Goal: Task Accomplishment & Management: Use online tool/utility

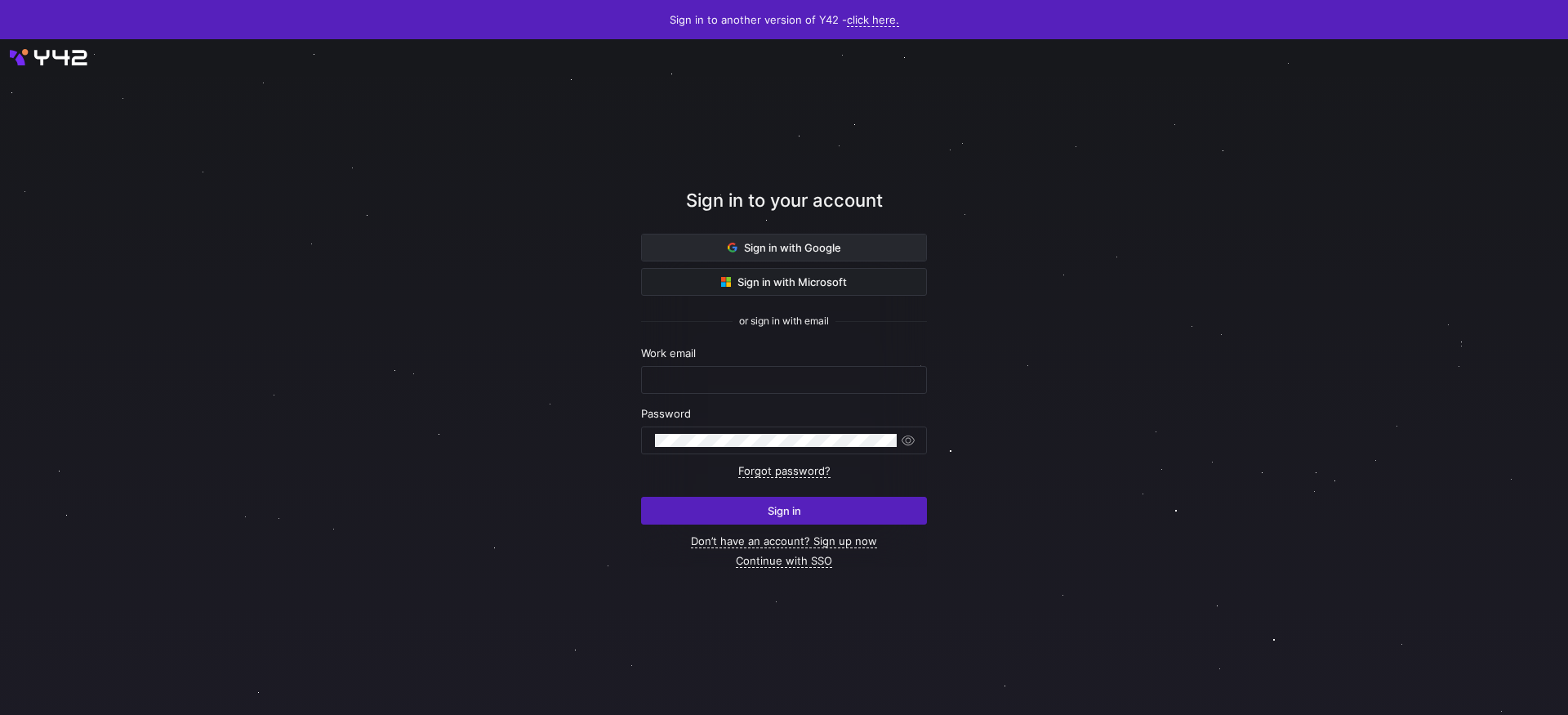
click at [839, 246] on span "Sign in with Google" at bounding box center [784, 247] width 113 height 13
click at [770, 249] on span "Sign in with Google" at bounding box center [784, 247] width 113 height 13
click at [832, 255] on span at bounding box center [784, 247] width 284 height 26
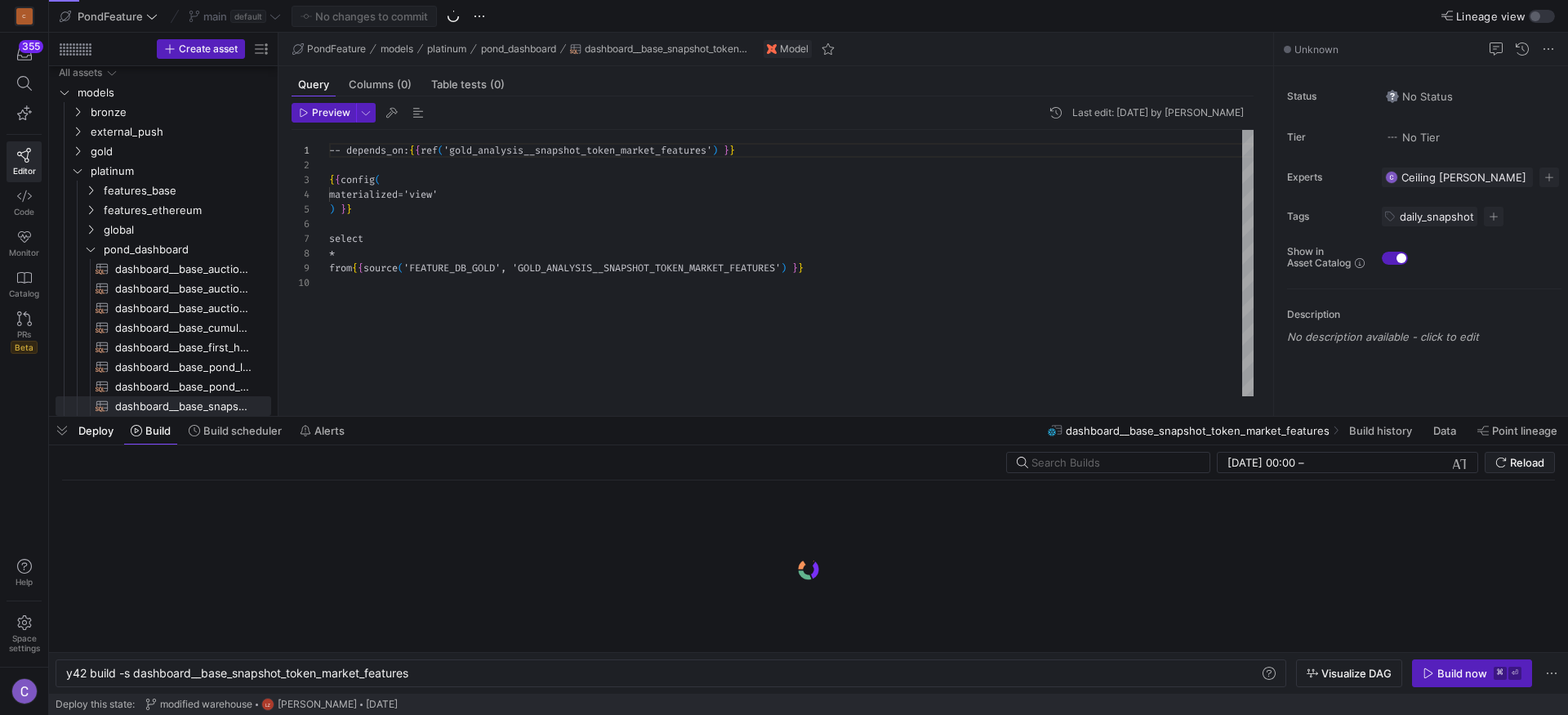
scroll to position [132, 0]
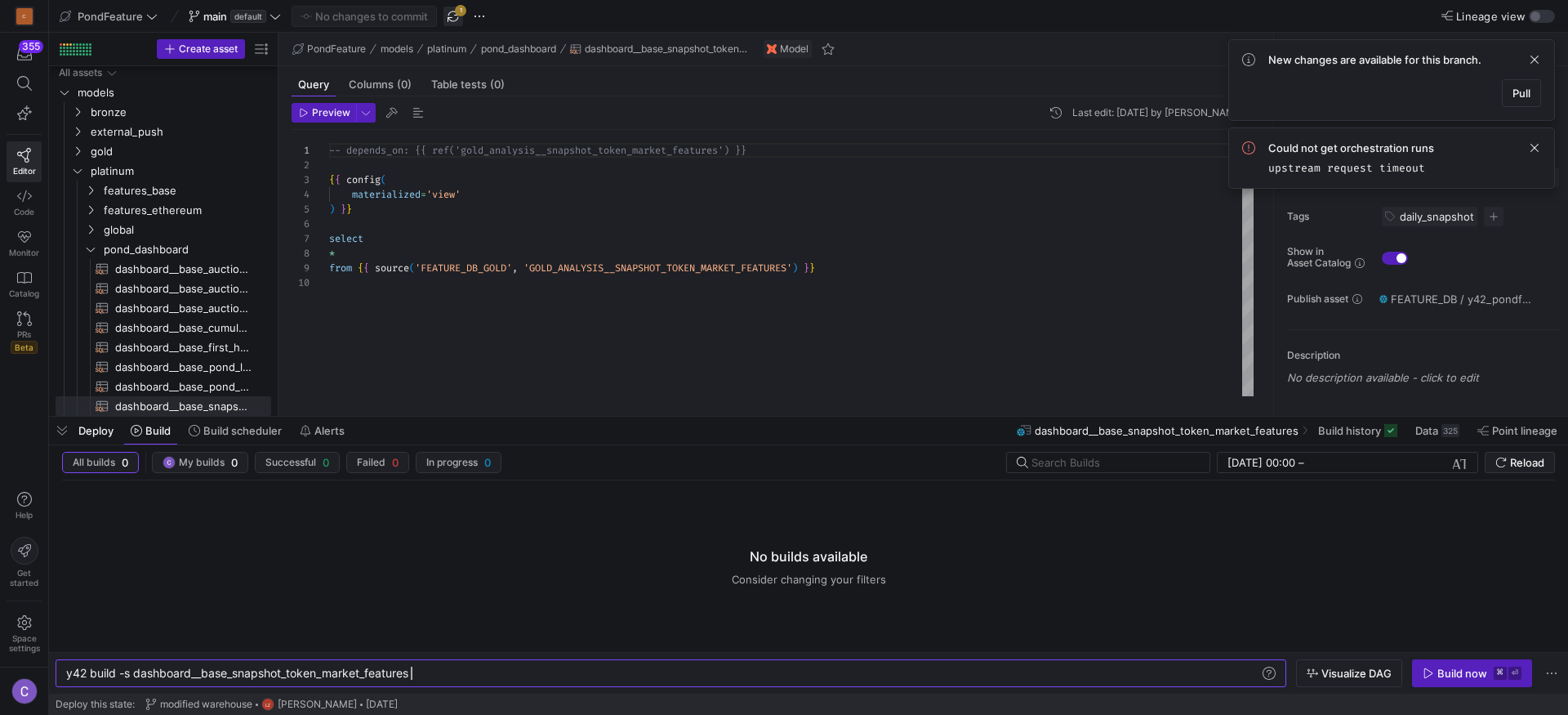
click at [461, 25] on span "button" at bounding box center [453, 16] width 20 height 20
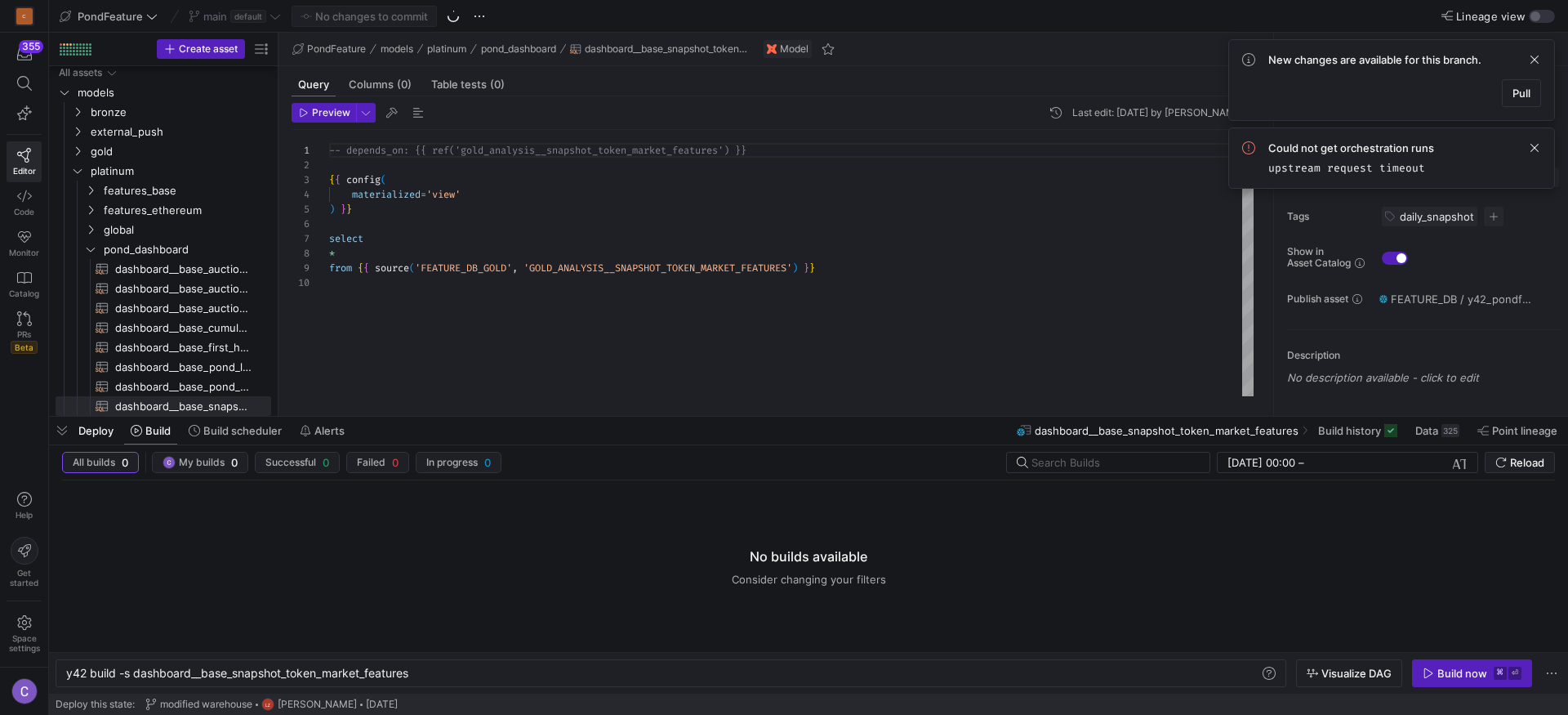
click at [457, 25] on y42-git-sync-button at bounding box center [453, 16] width 20 height 20
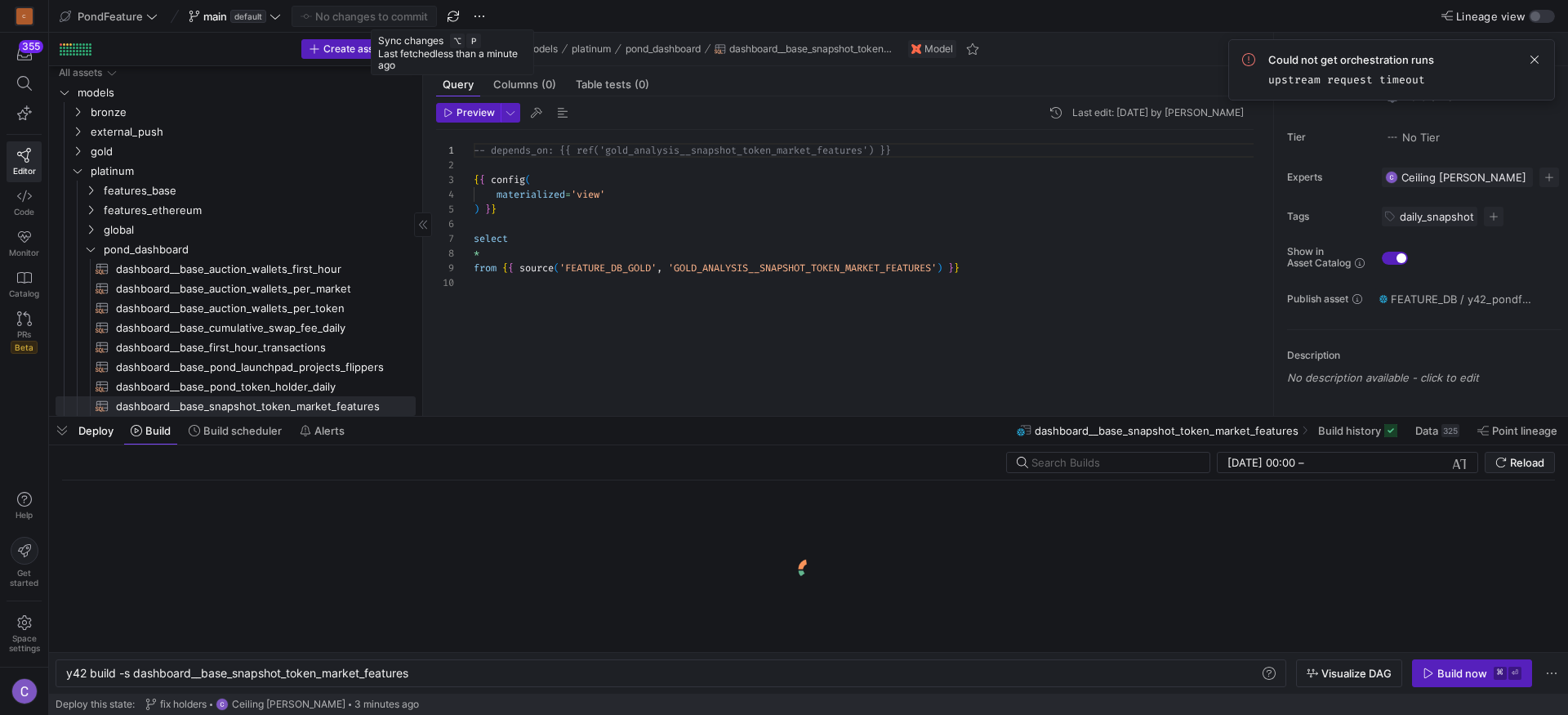
drag, startPoint x: 275, startPoint y: 251, endPoint x: 305, endPoint y: 304, distance: 60.9
click at [493, 250] on as-split "Create asset Drag here to set row groups Drag here to set column labels Group 1…" at bounding box center [808, 224] width 1519 height 383
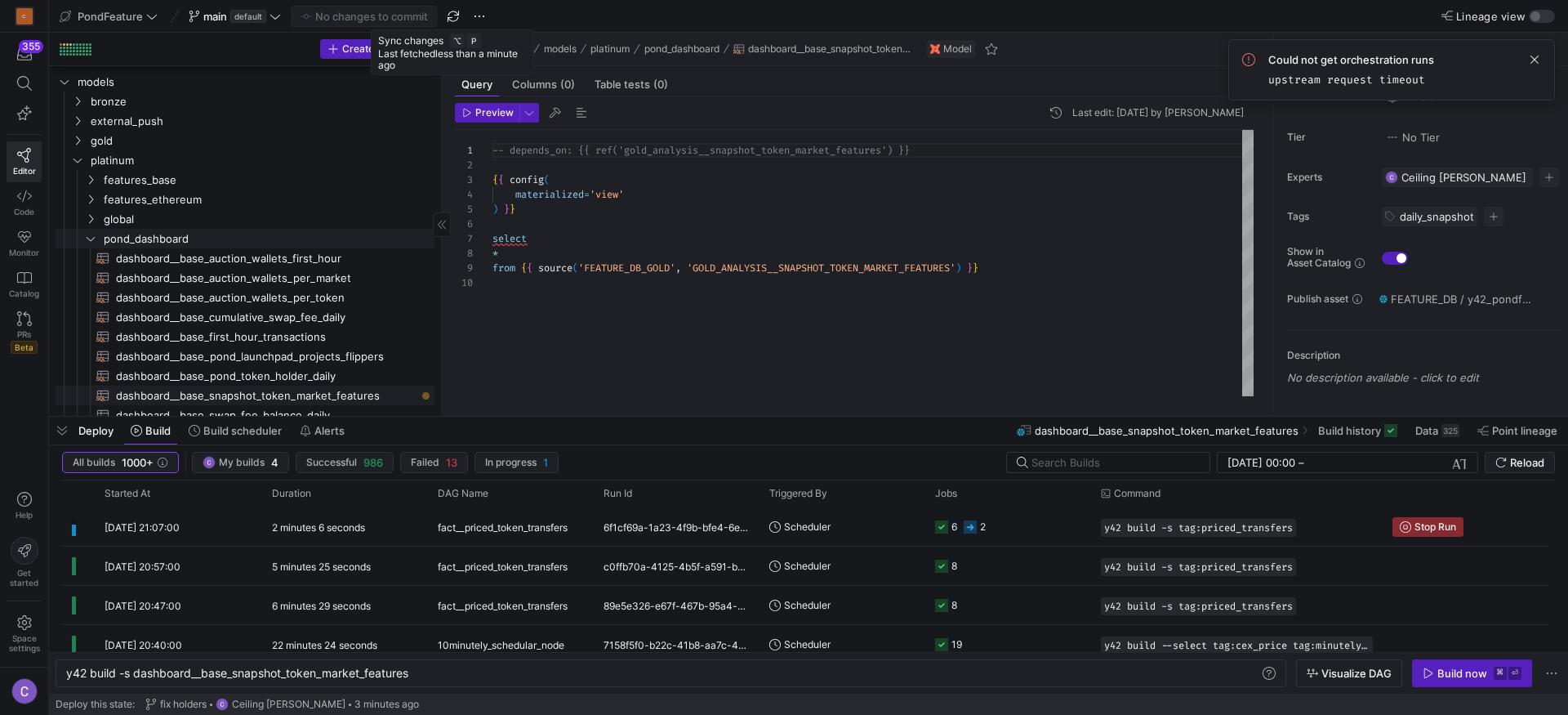
scroll to position [6, 0]
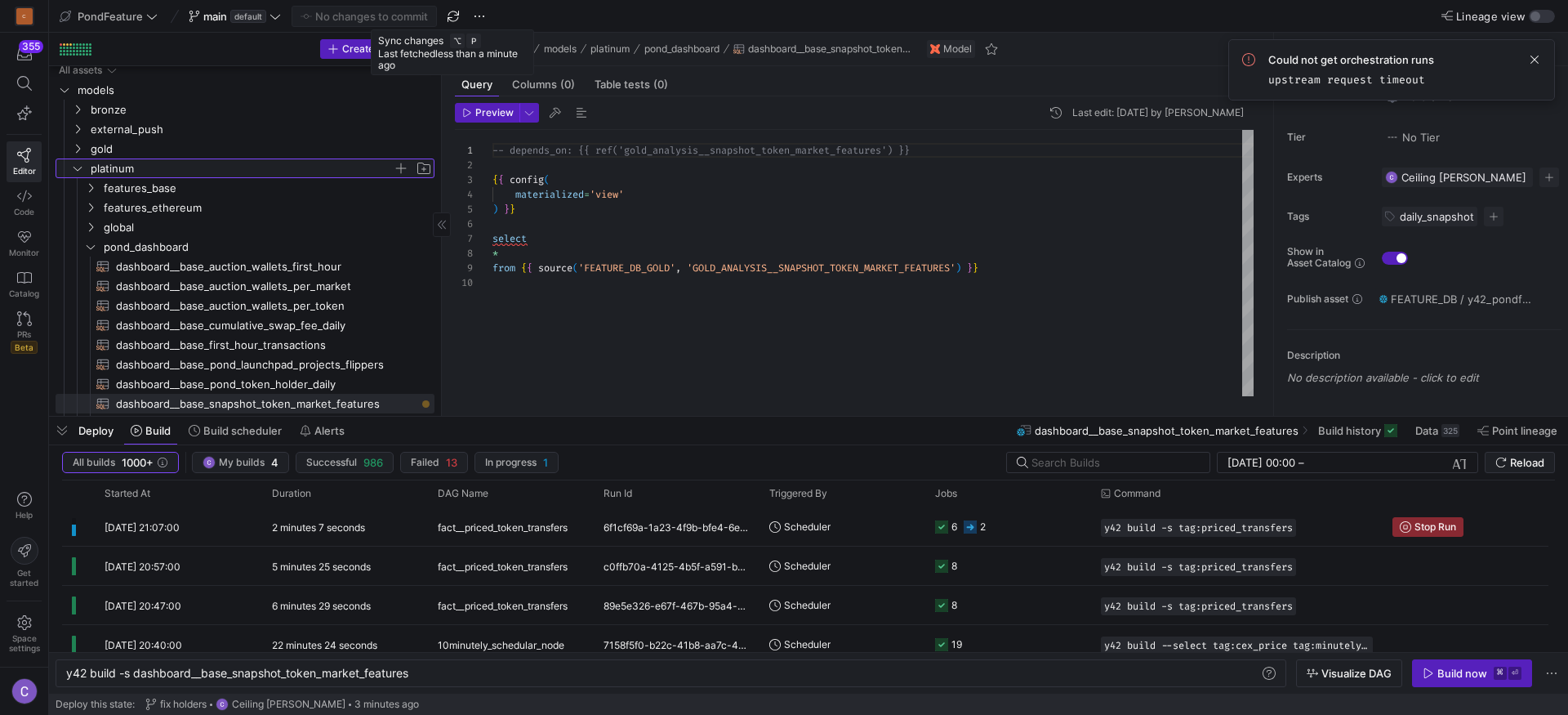
click at [219, 161] on span "platinum" at bounding box center [242, 169] width 302 height 19
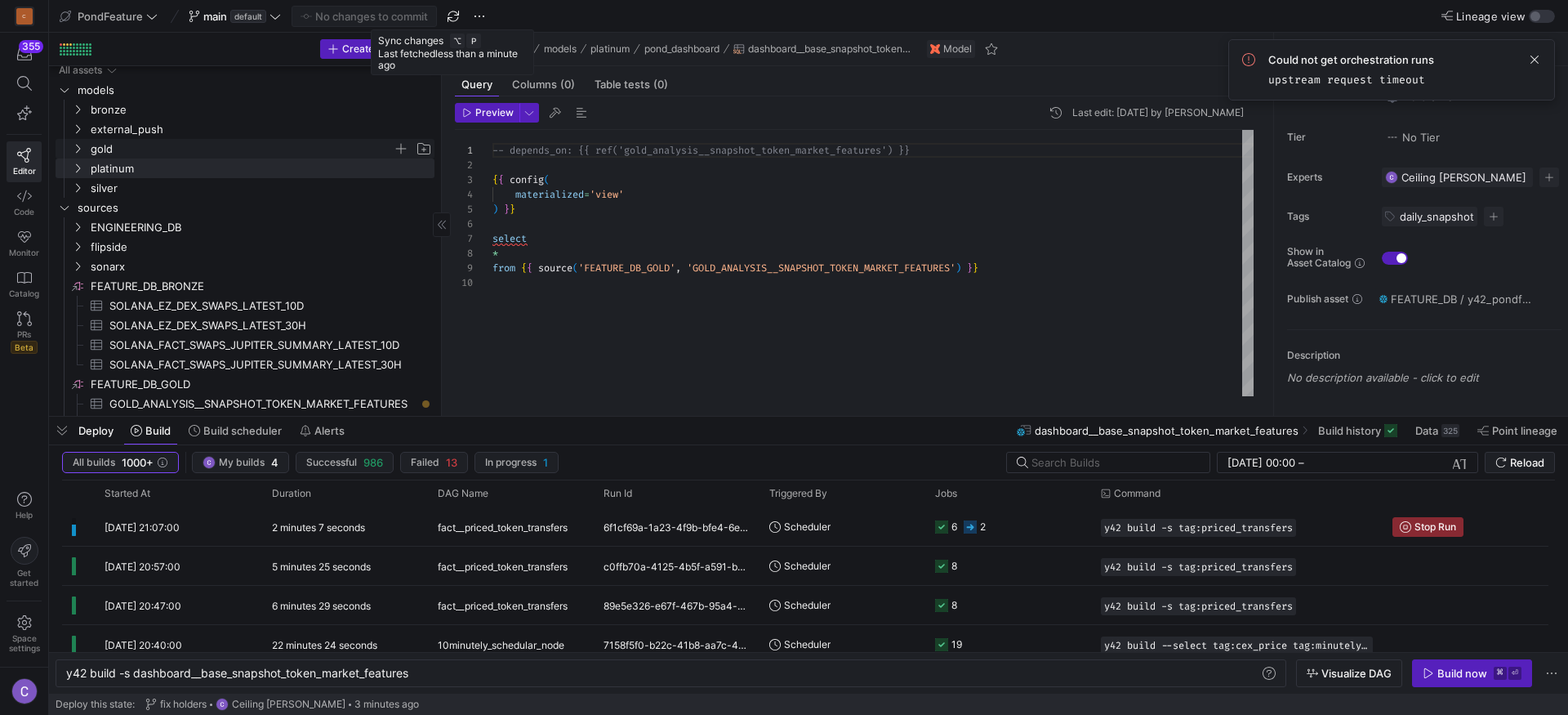
click at [217, 150] on span "gold" at bounding box center [242, 149] width 302 height 19
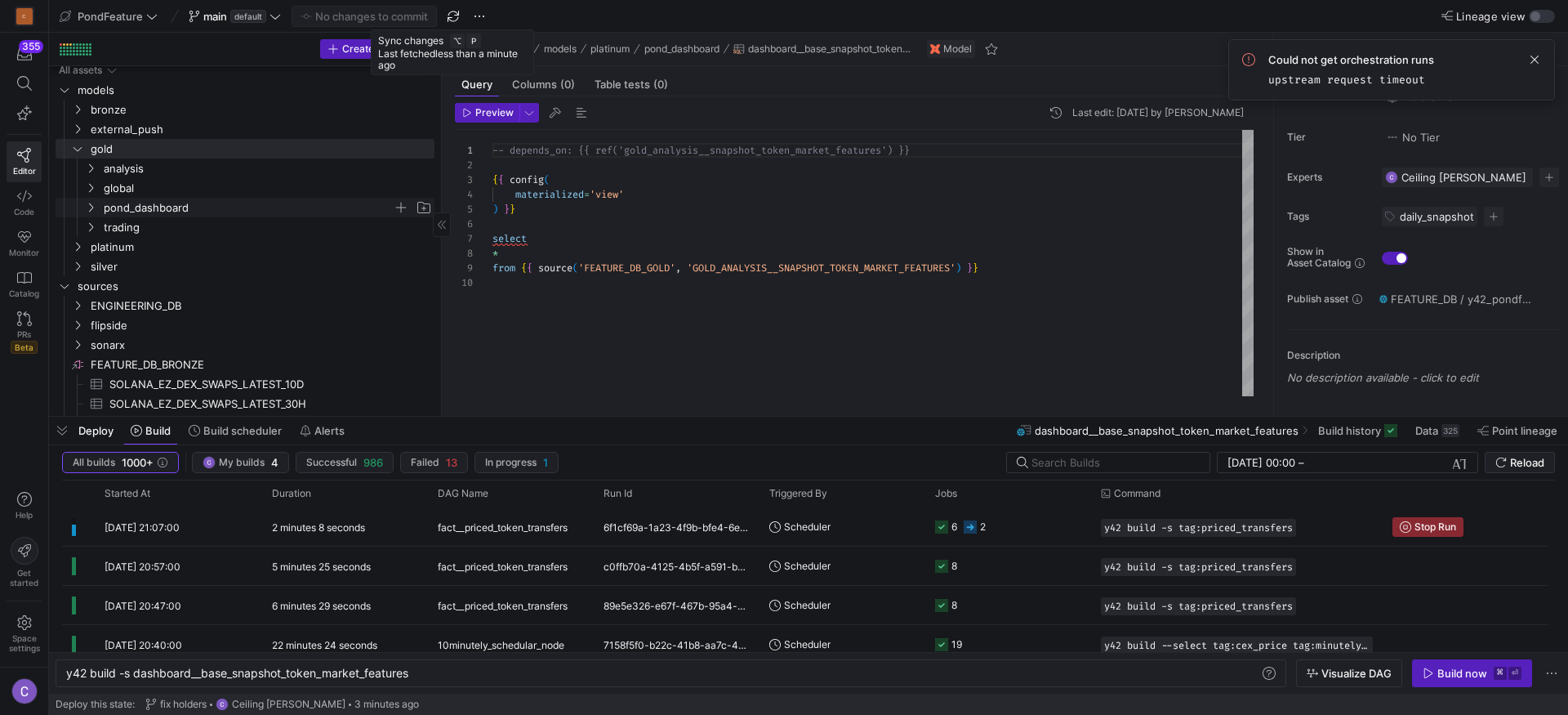
click at [203, 204] on span "pond_dashboard" at bounding box center [248, 208] width 289 height 19
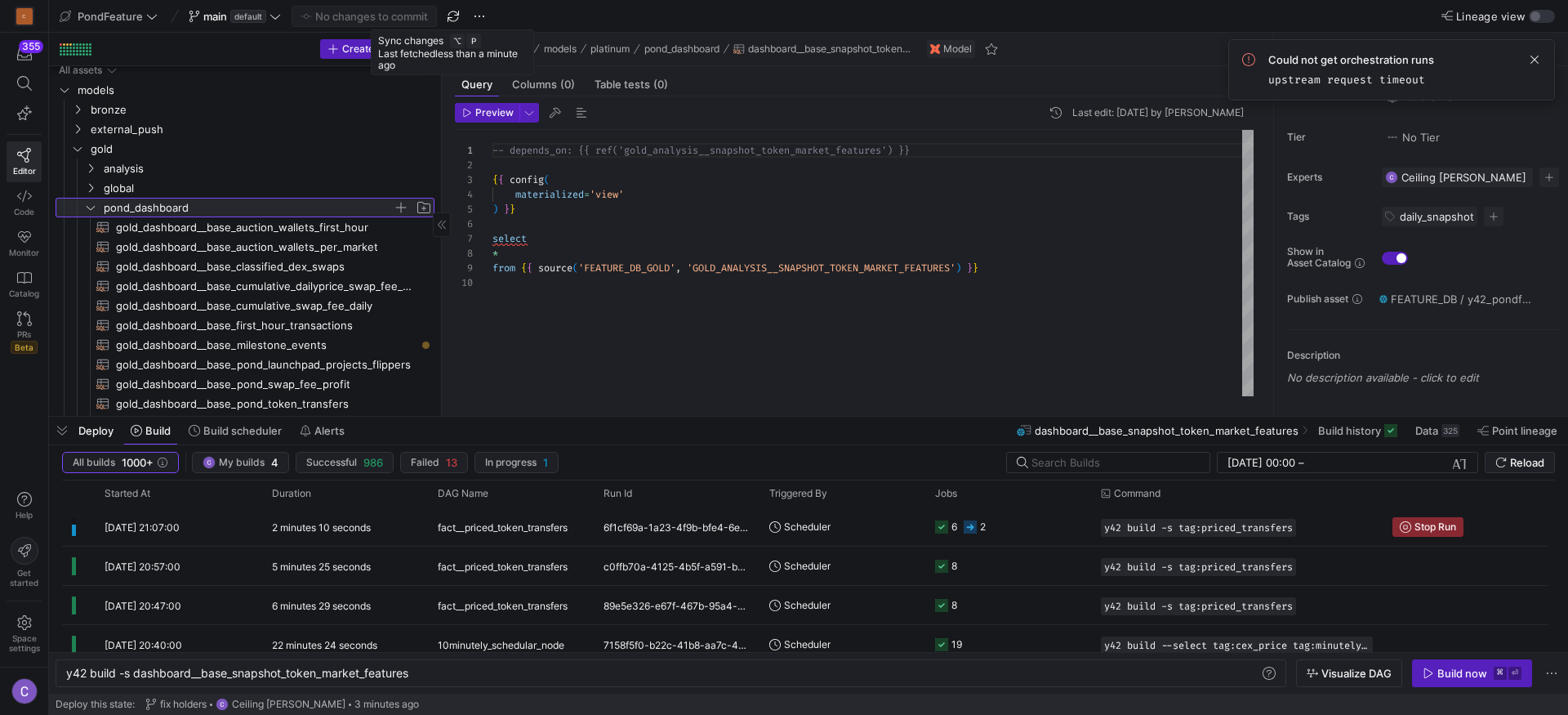
click at [193, 198] on span "pond_dashboard" at bounding box center [248, 208] width 289 height 19
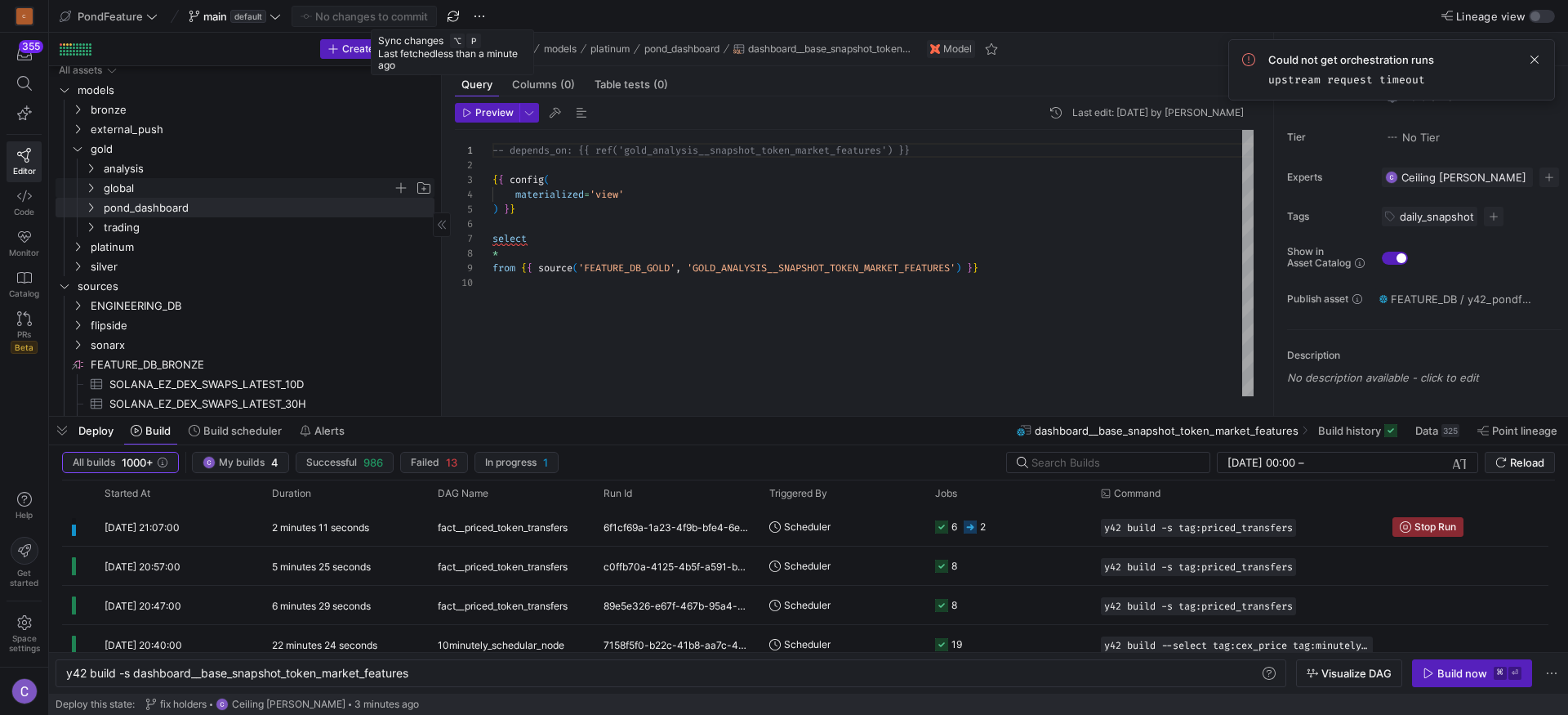
click at [179, 179] on span "global" at bounding box center [248, 188] width 289 height 19
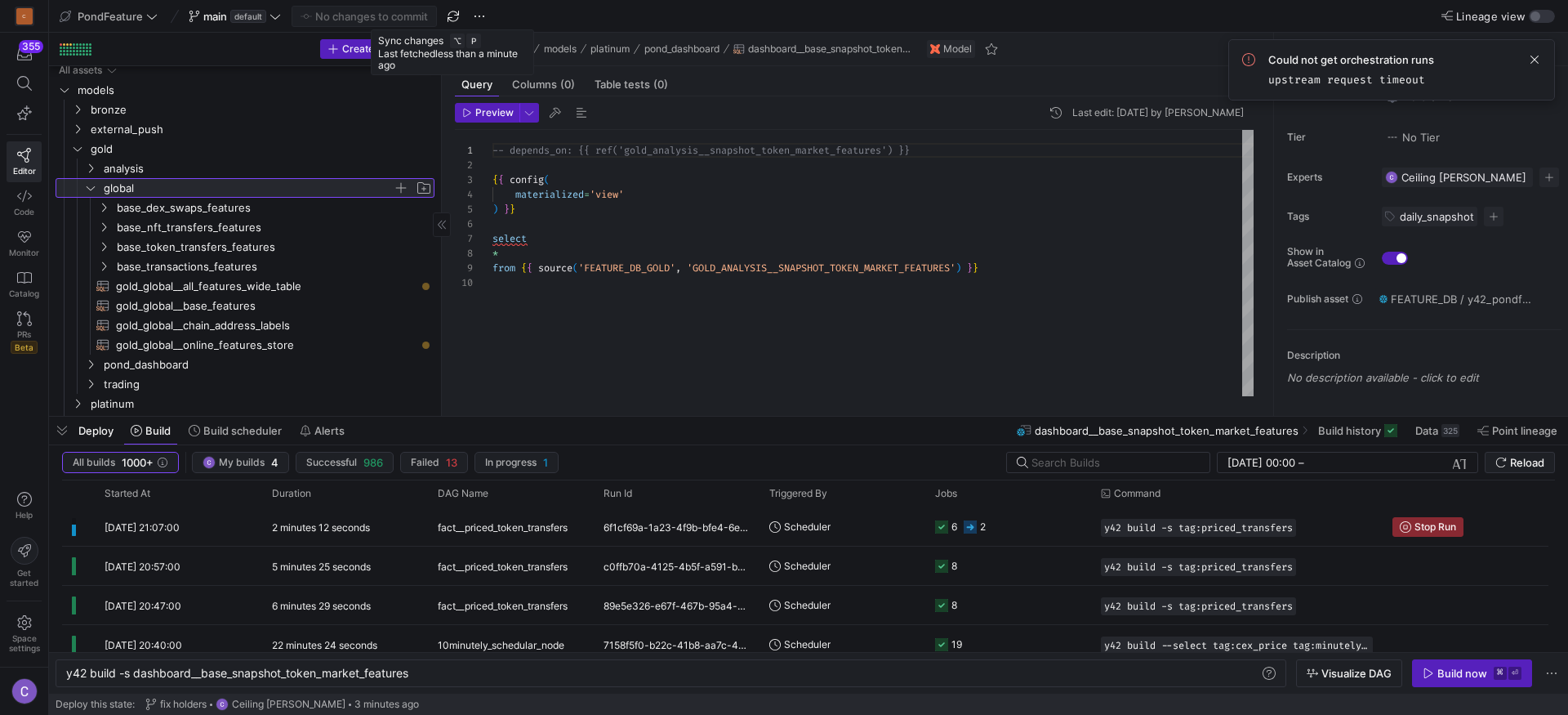
click at [176, 190] on span "global" at bounding box center [248, 188] width 289 height 19
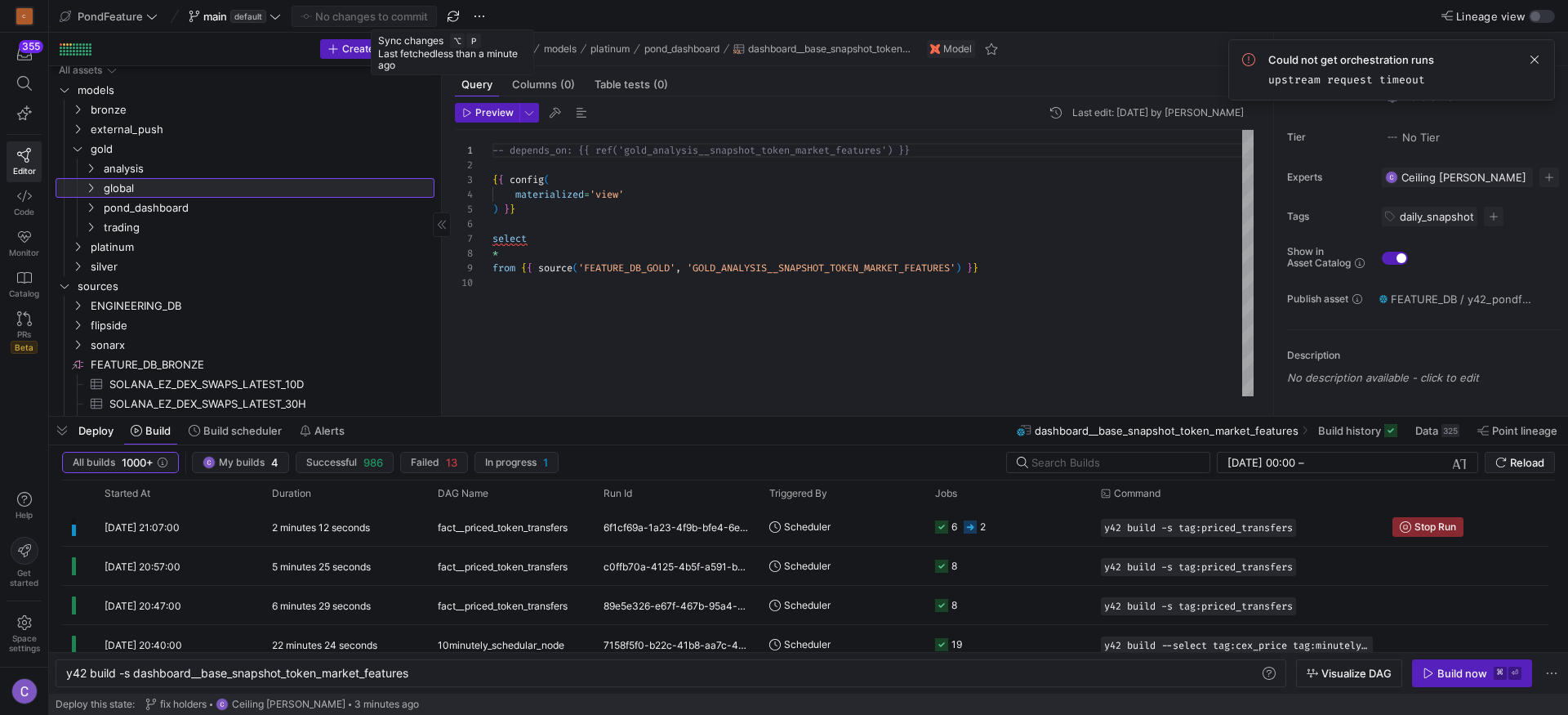
click at [176, 178] on link "global" at bounding box center [245, 187] width 379 height 20
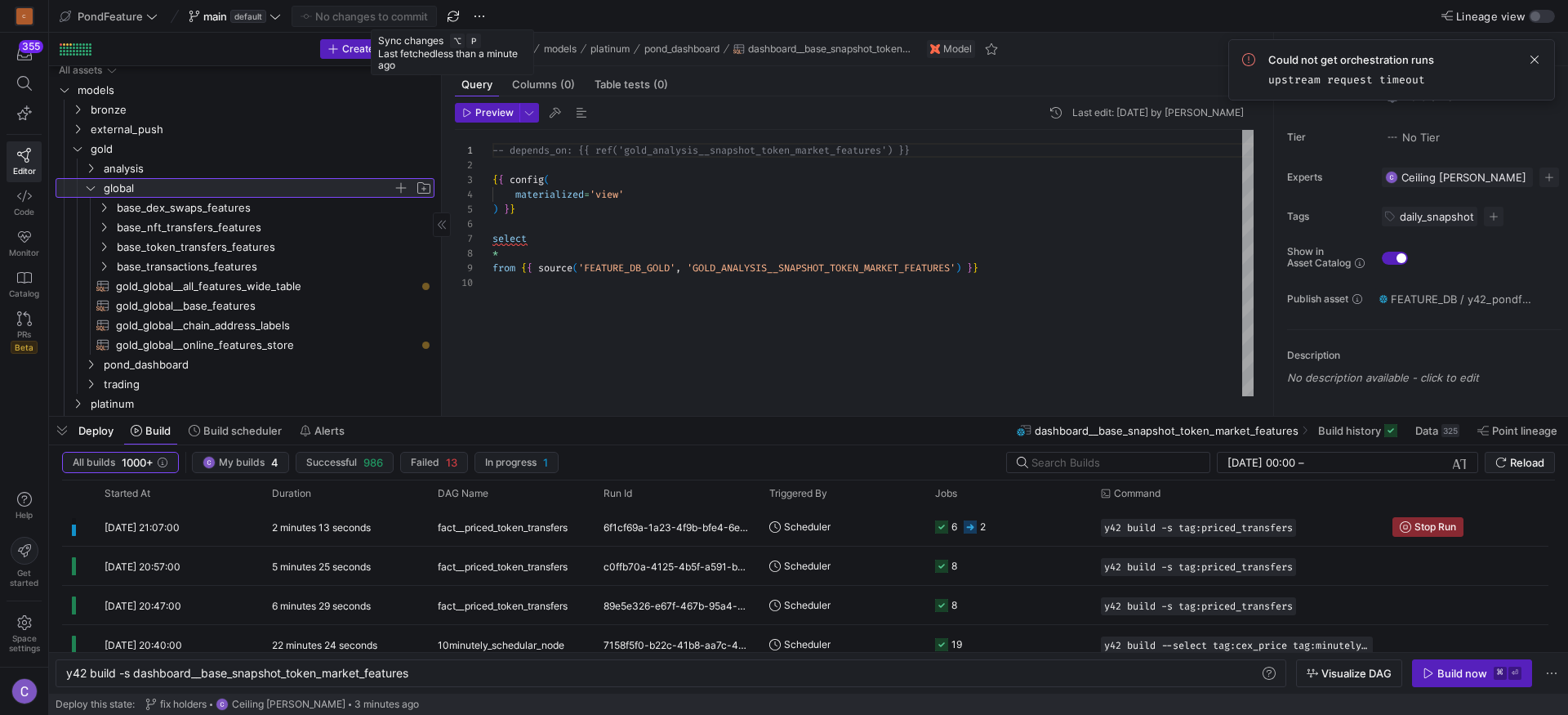
click at [175, 179] on span "global" at bounding box center [248, 188] width 289 height 19
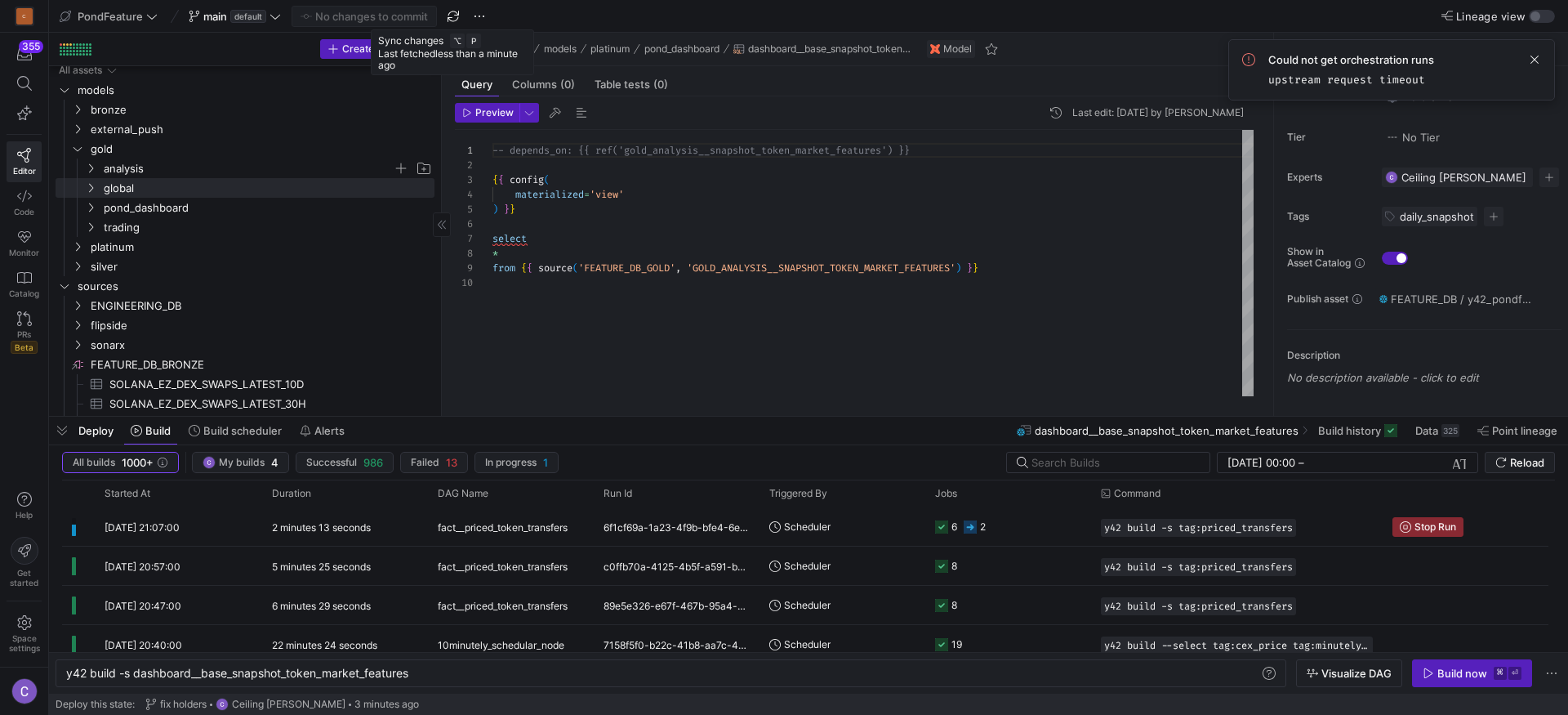
click at [175, 161] on span "analysis" at bounding box center [248, 169] width 289 height 19
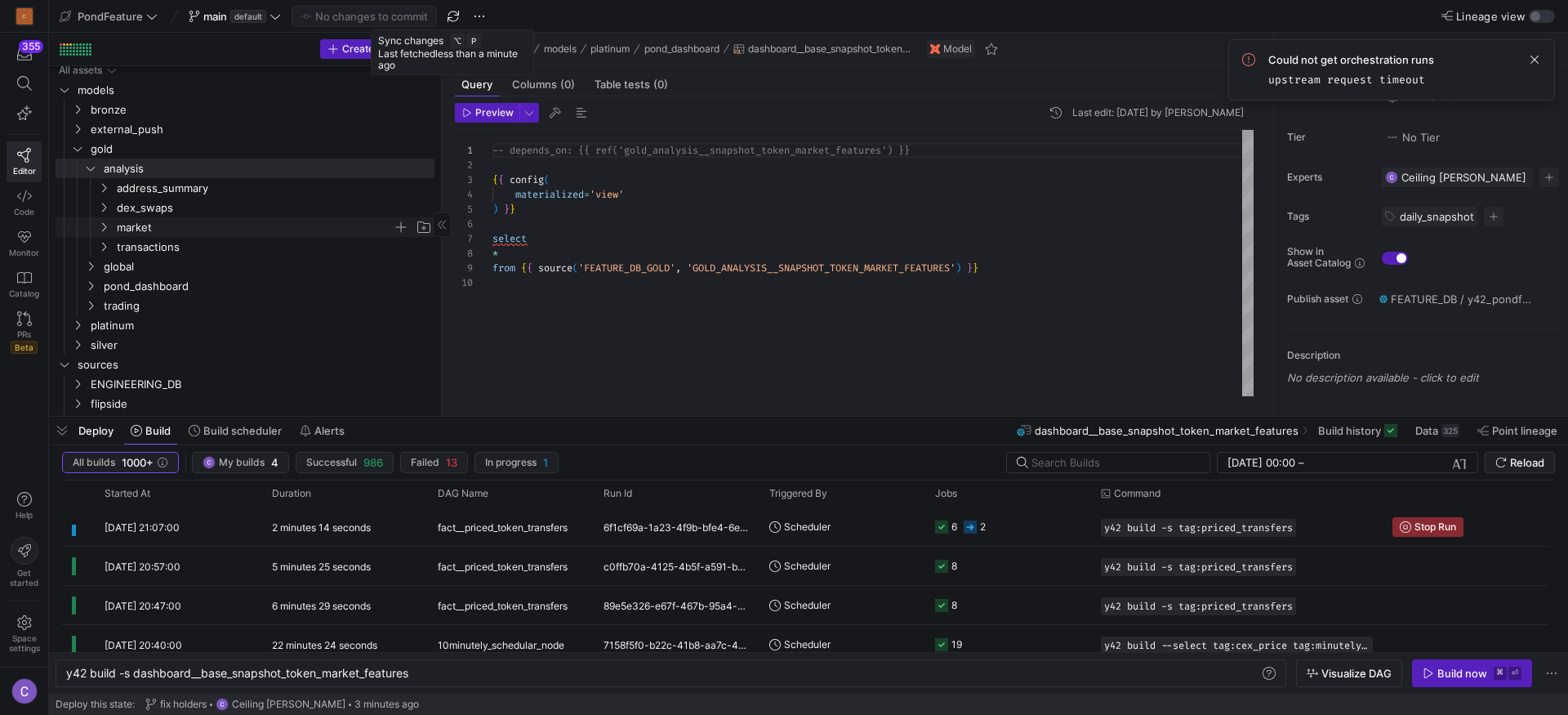
click at [178, 218] on span "market" at bounding box center [255, 227] width 276 height 19
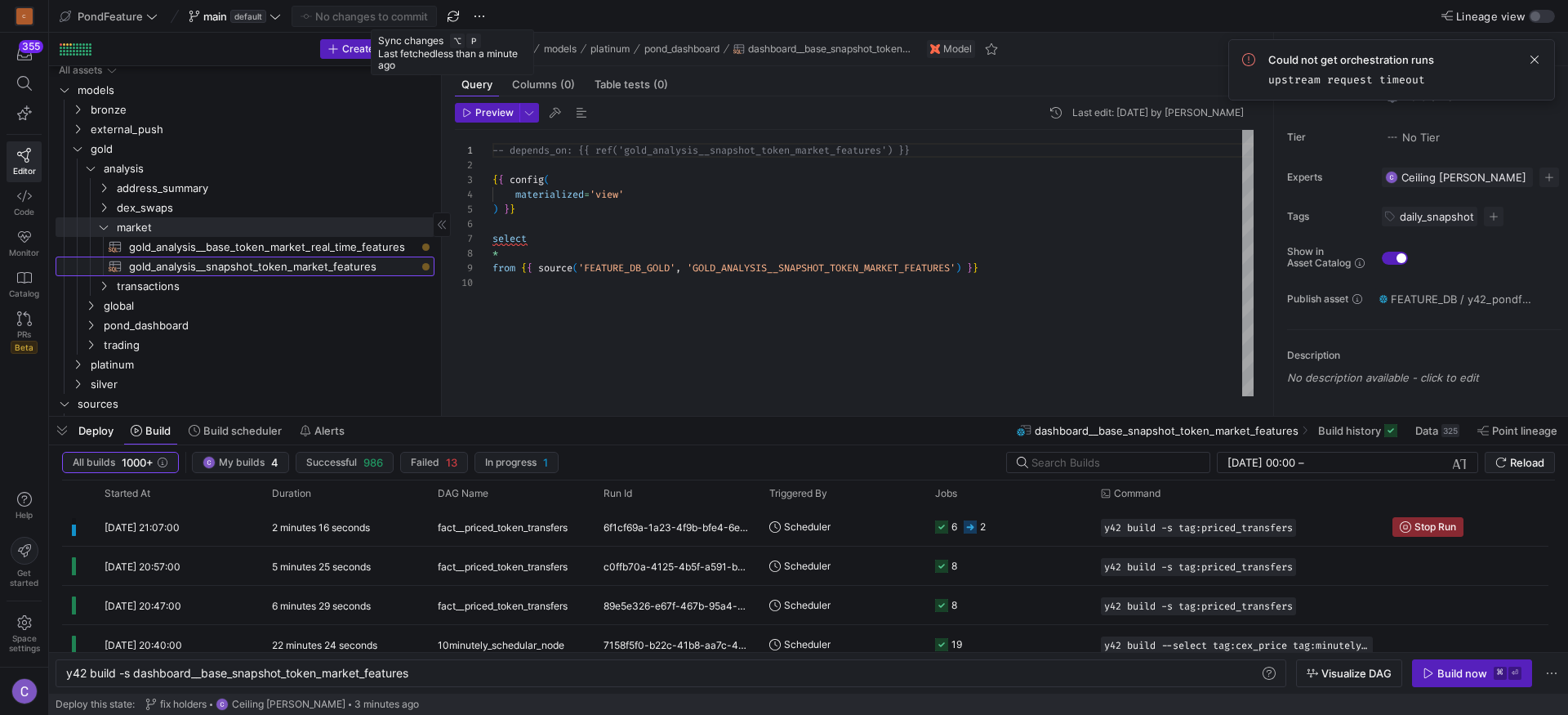
click at [231, 261] on span "gold_analysis__snapshot_token_market_features​​​​​​​​​​" at bounding box center [272, 267] width 287 height 19
type textarea "y42 build -s gold_analysis__snapshot_token_market_features"
type textarea "{%- set pre_hook_sql -%} create TABLE if not exists feature_[DOMAIN_NAME]_analy…"
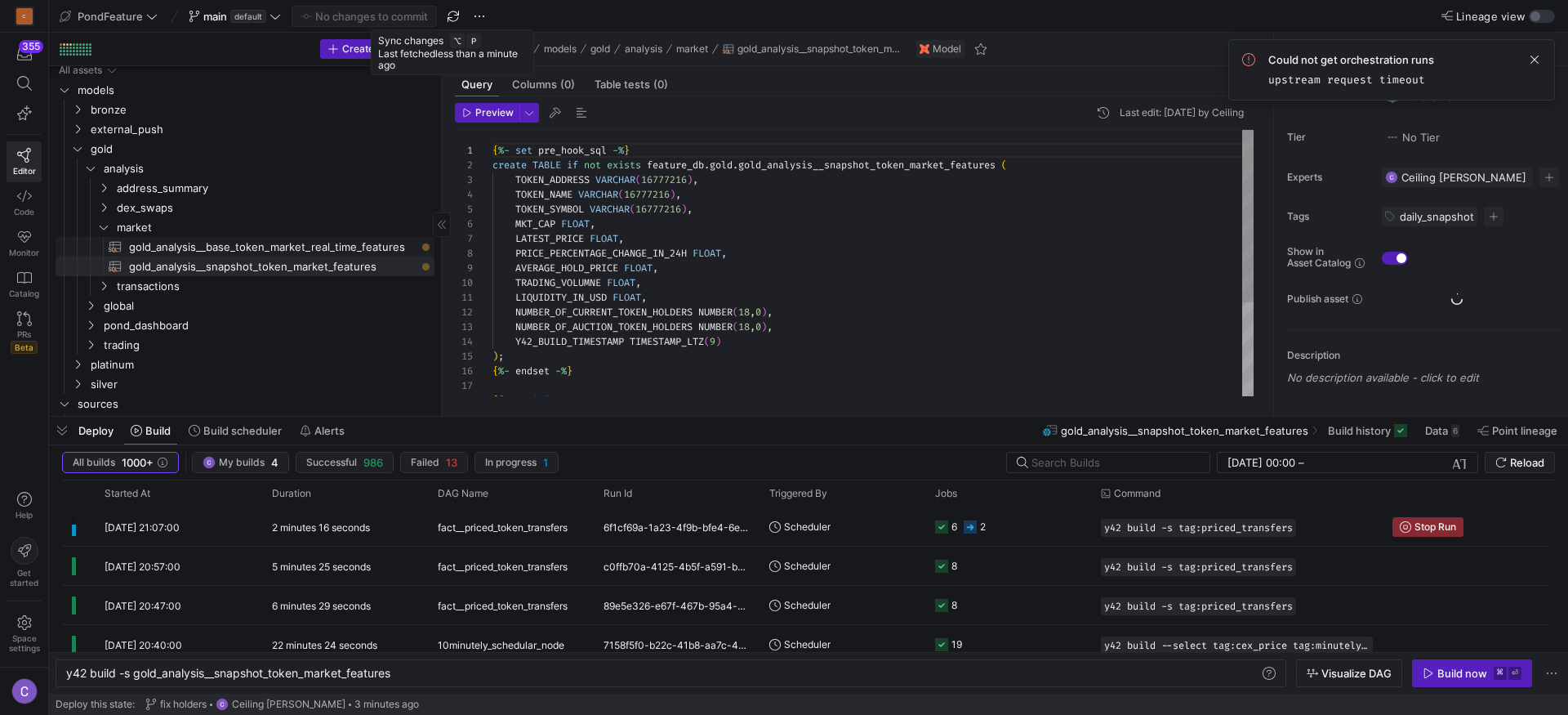
click at [242, 249] on span "gold_analysis__base_token_market_real_time_features​​​​​​​​​​" at bounding box center [272, 247] width 287 height 19
type textarea "y42 build -s gold_analysis__base_token_market_real_time_features"
type textarea "{{ config( materialized='view' ) }} with token_list as ( select lower(token_add…"
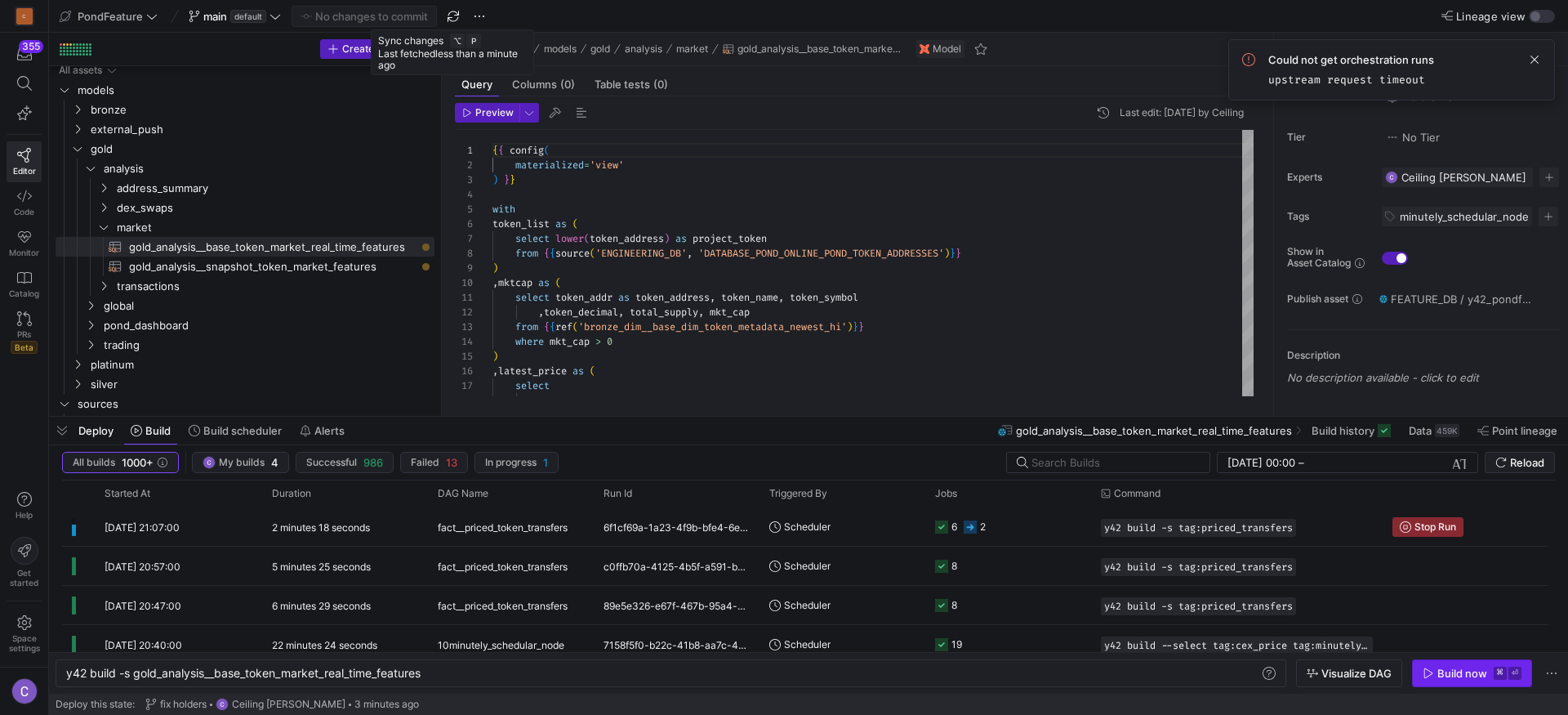
click at [1453, 670] on div "Build now" at bounding box center [1462, 673] width 50 height 13
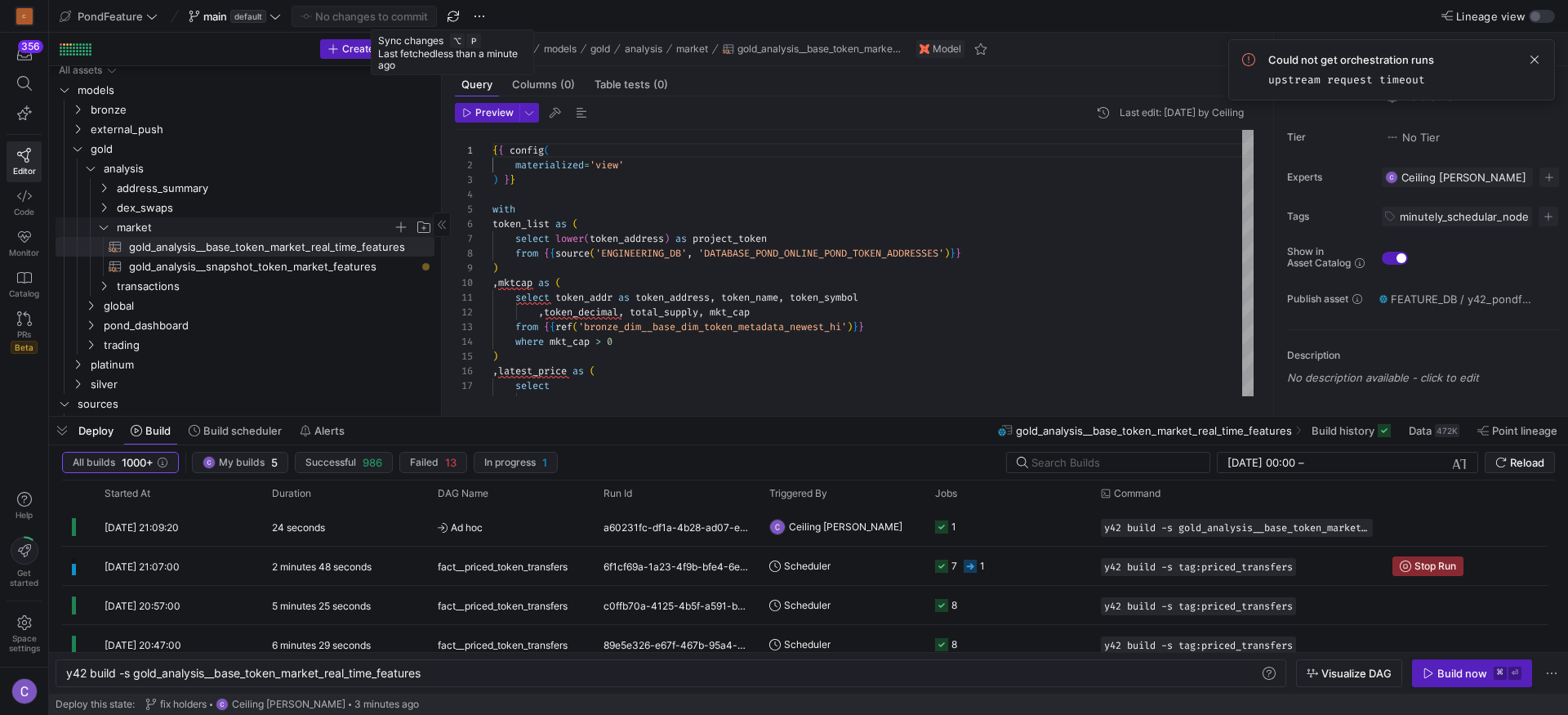
click at [184, 228] on span "market" at bounding box center [255, 227] width 276 height 19
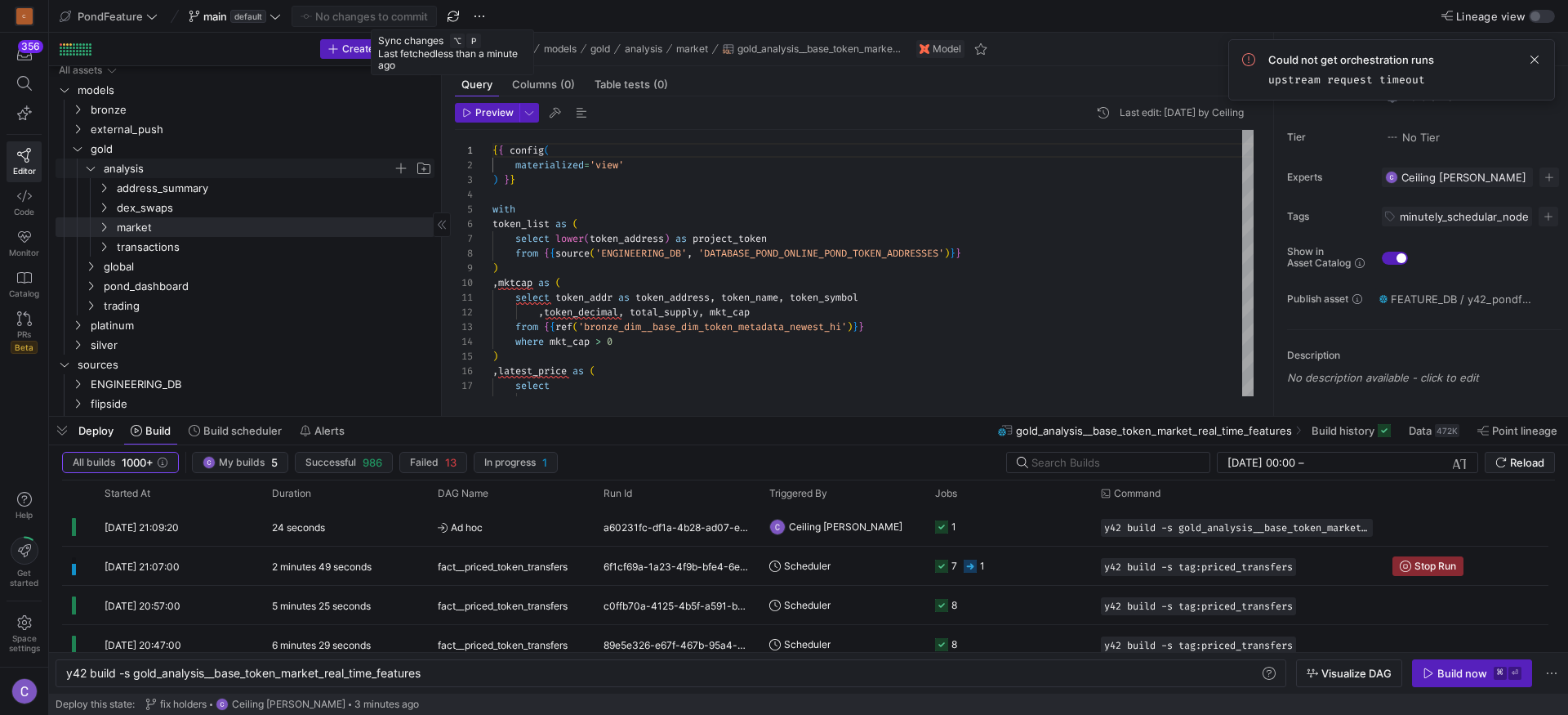
click at [130, 165] on span "analysis" at bounding box center [248, 169] width 289 height 19
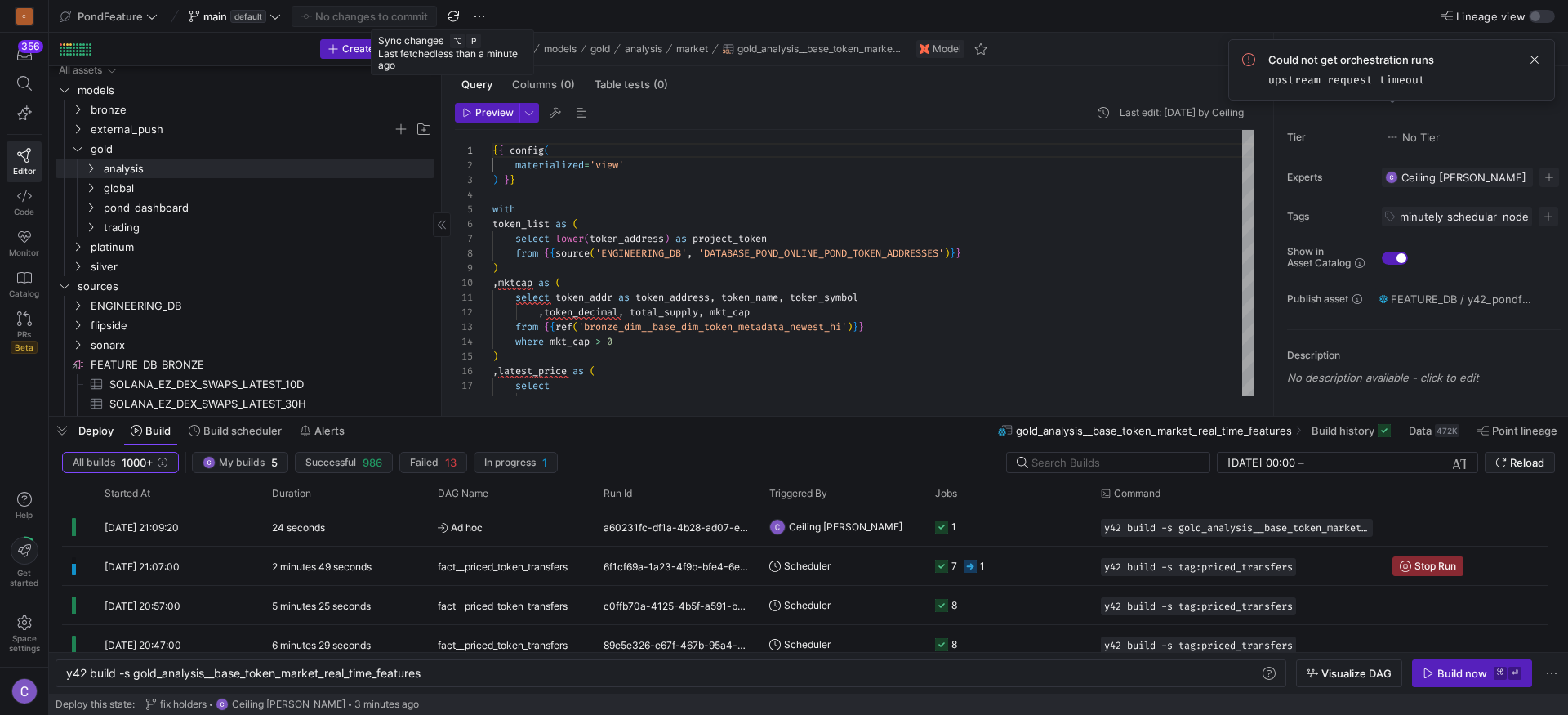
click at [119, 136] on span "external_push" at bounding box center [242, 130] width 302 height 19
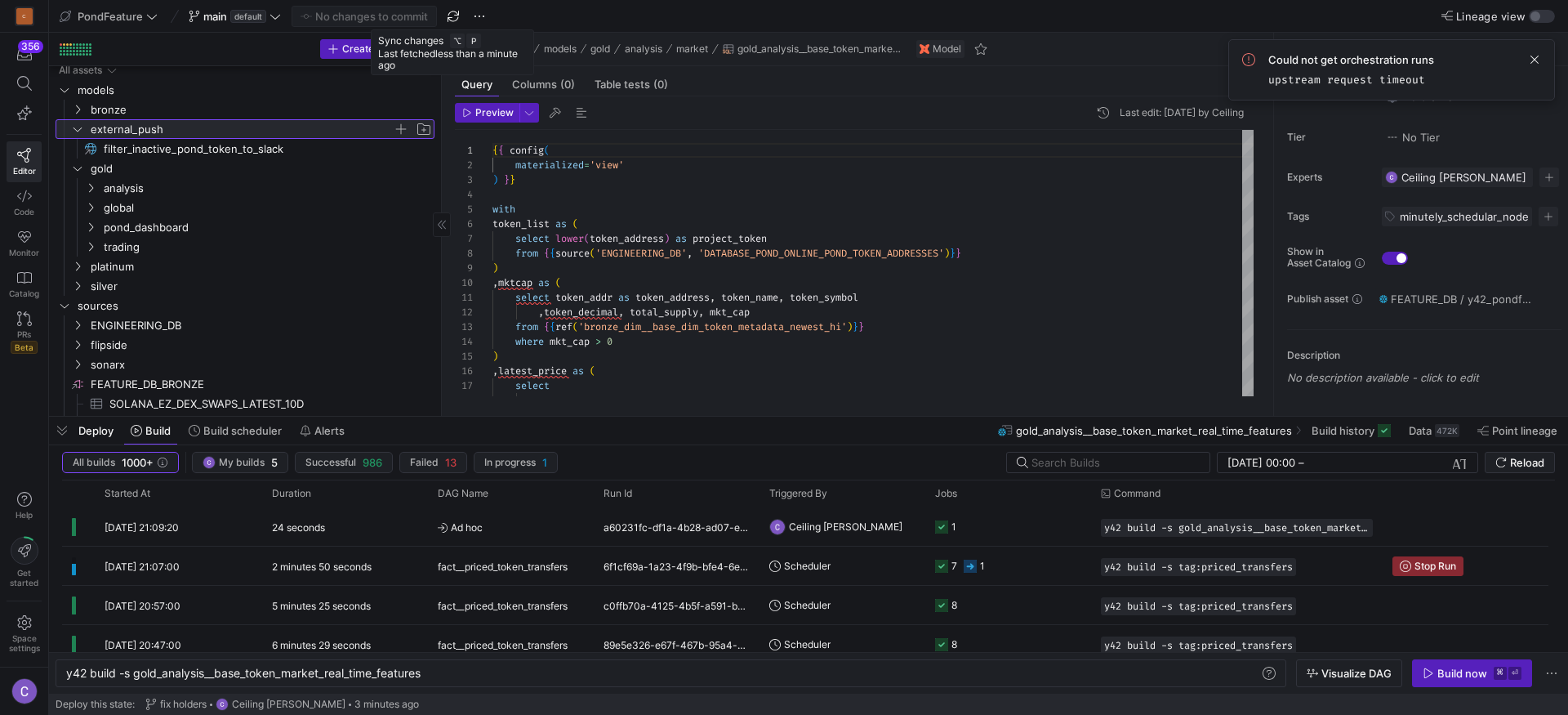
click at [118, 132] on span "external_push" at bounding box center [242, 130] width 302 height 19
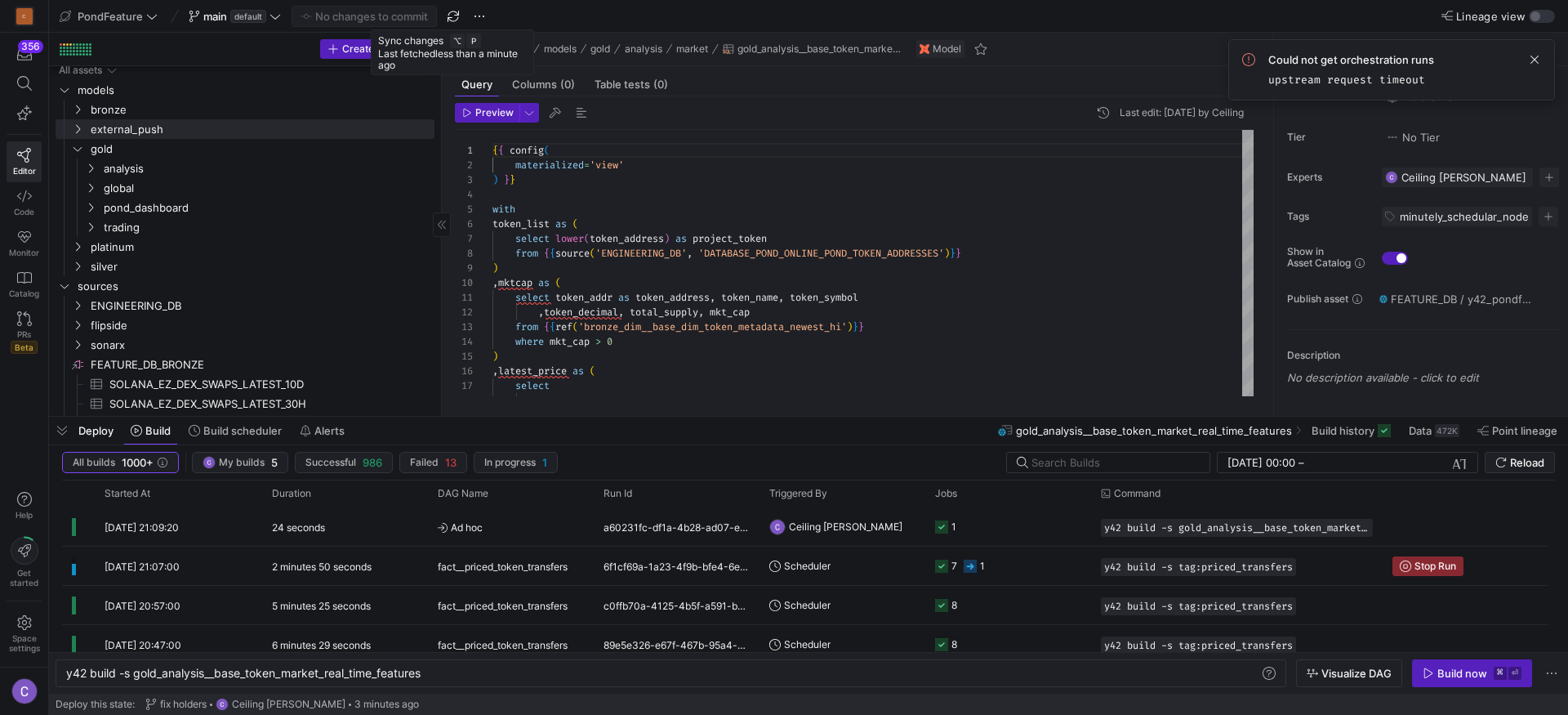
click at [116, 147] on span "filter_inactive_pond_token_to_slack​​​​​" at bounding box center [260, 149] width 312 height 19
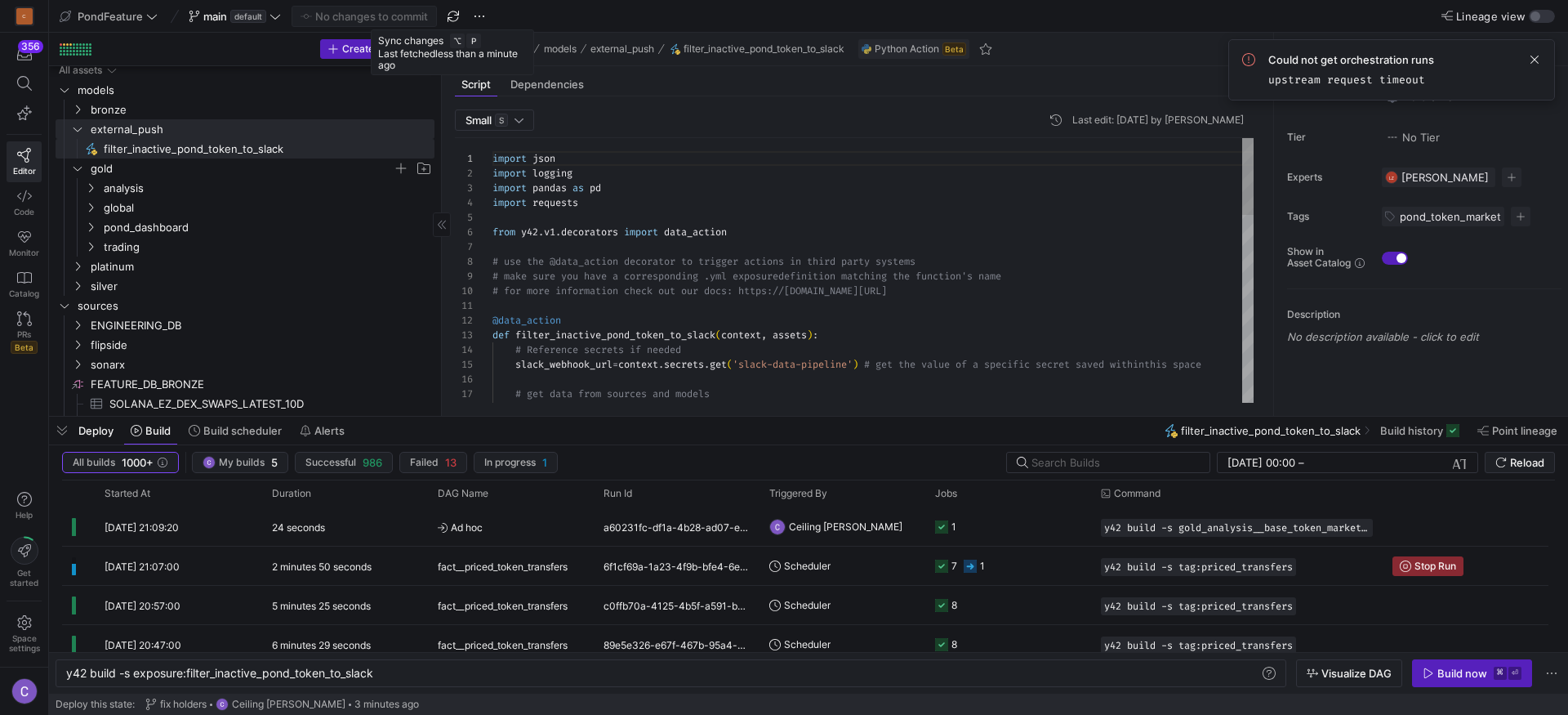
scroll to position [147, 0]
click at [124, 150] on span "filter_inactive_pond_token_to_slack​​​​​" at bounding box center [260, 149] width 312 height 19
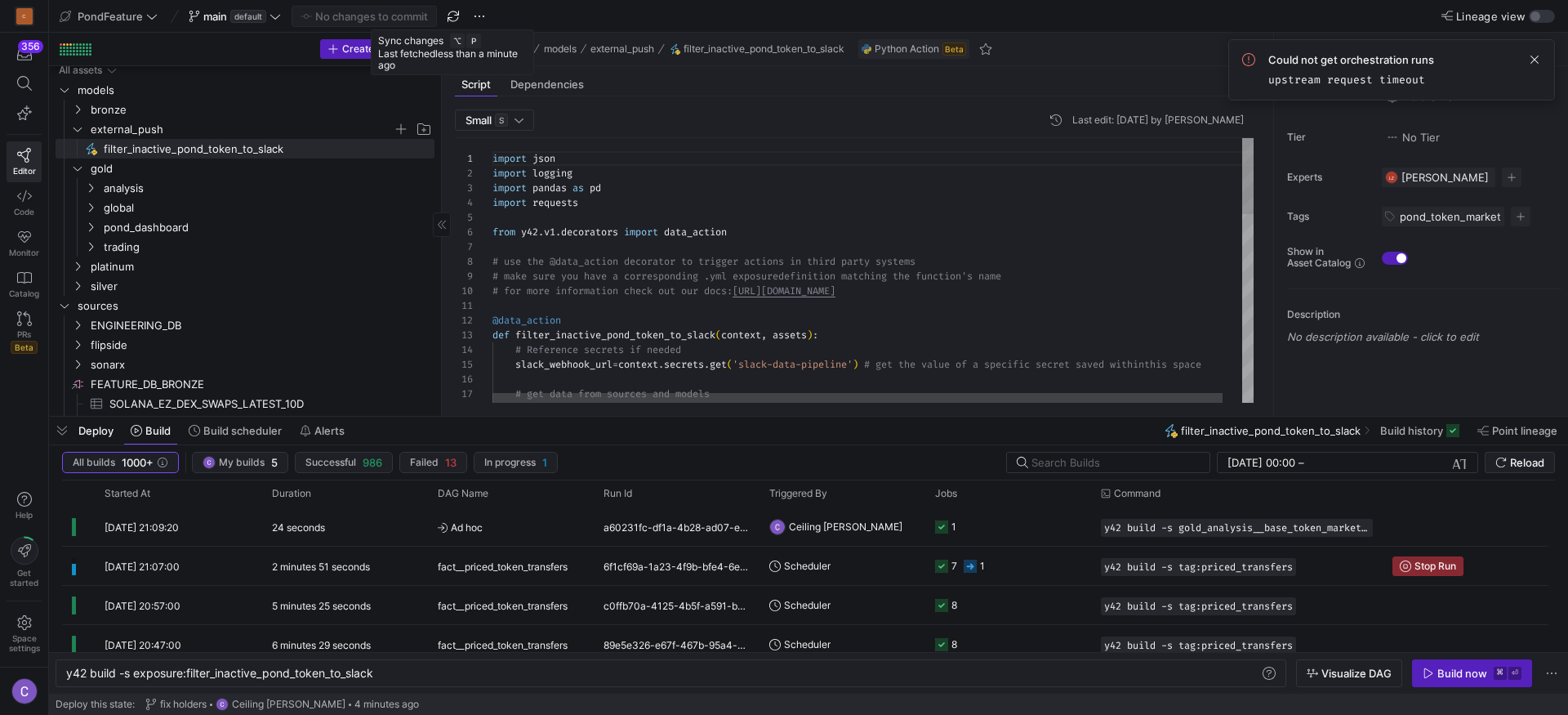
click at [124, 131] on span "external_push" at bounding box center [242, 130] width 302 height 19
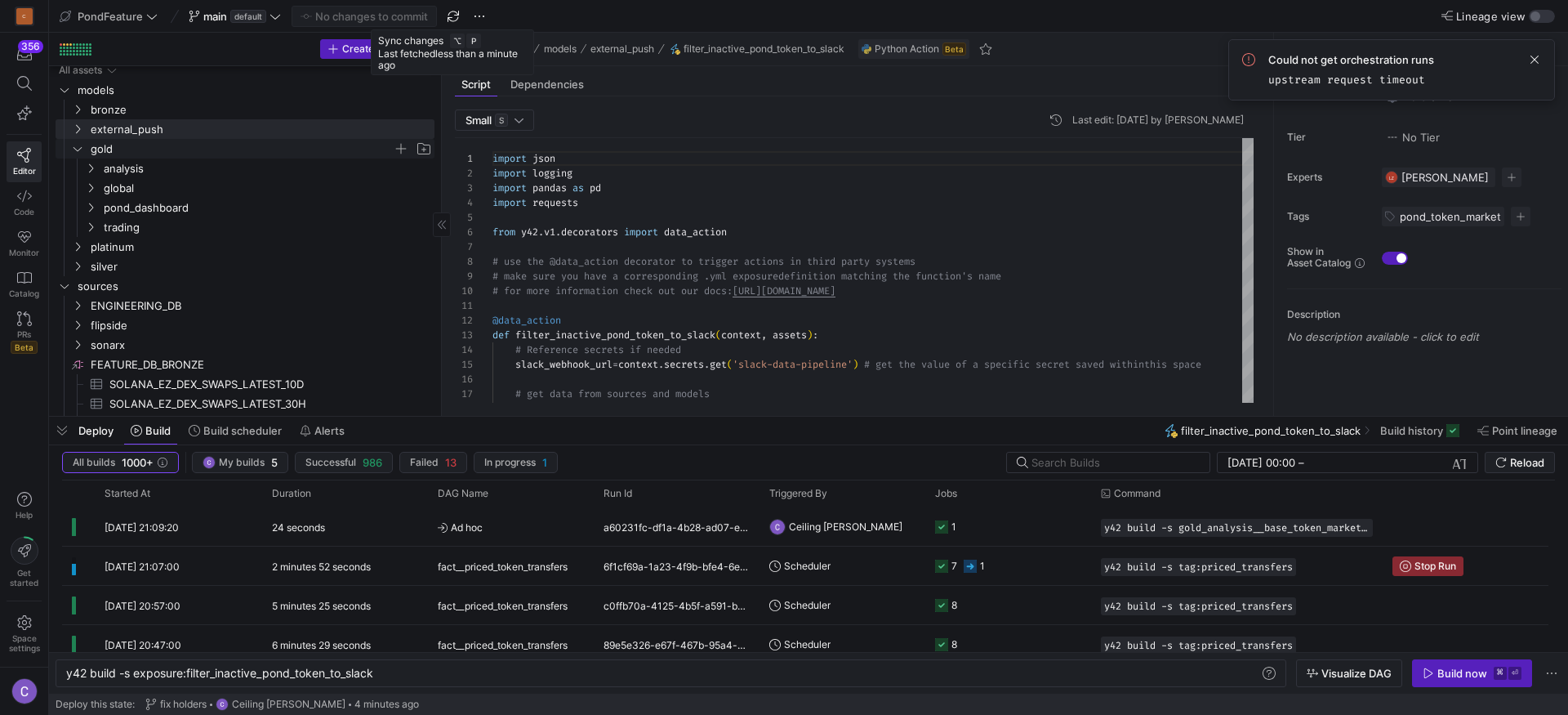
click at [120, 150] on span "gold" at bounding box center [242, 149] width 302 height 19
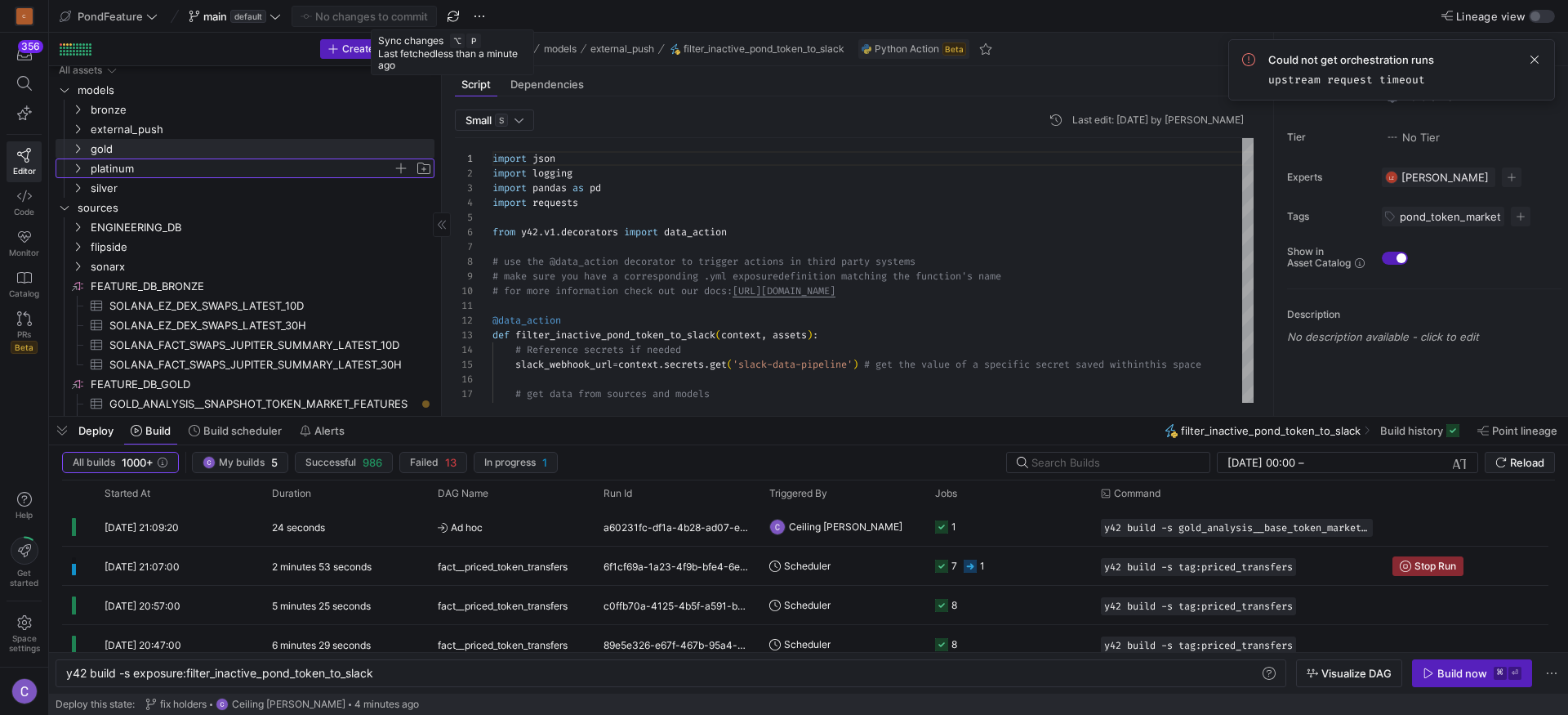
click at [126, 165] on span "platinum" at bounding box center [242, 169] width 302 height 19
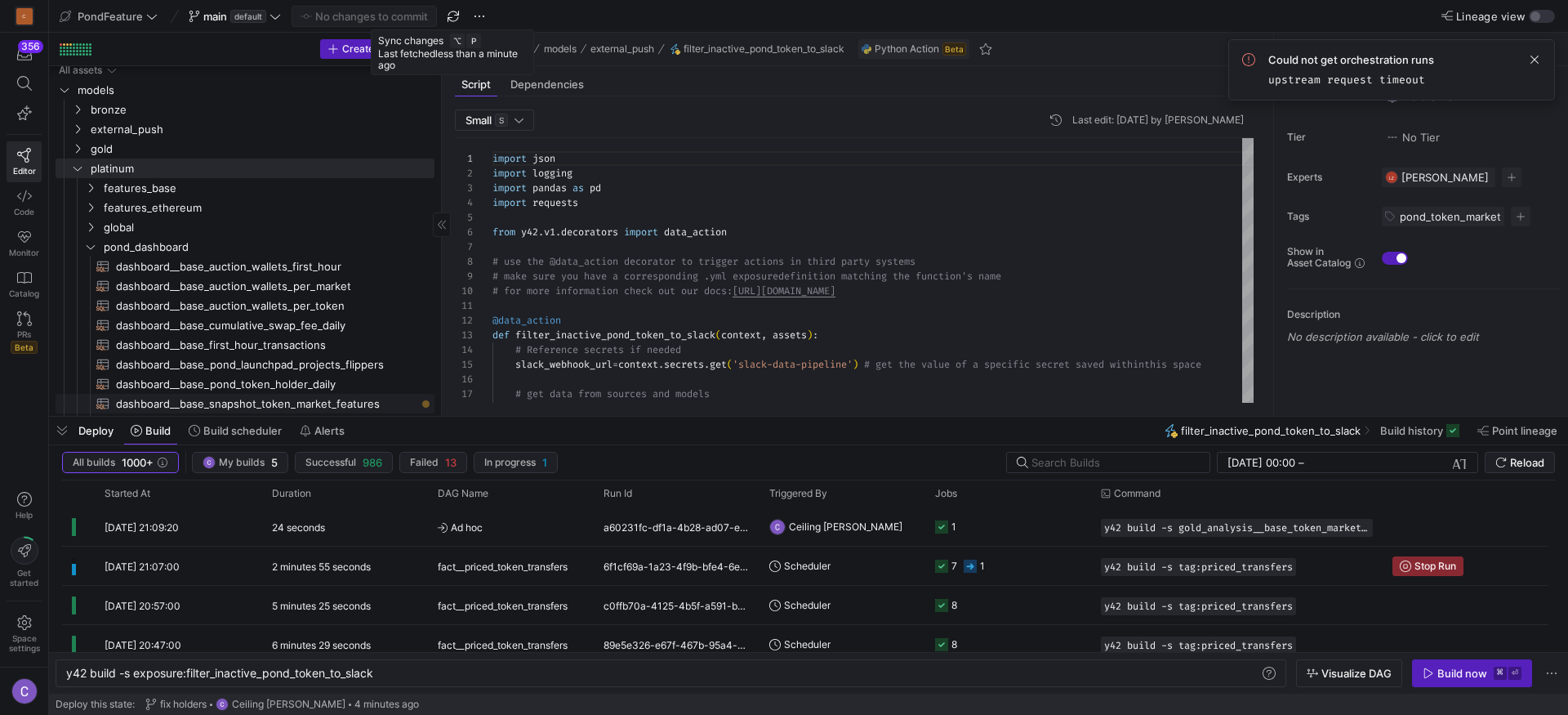
click at [272, 402] on span "dashboard__base_snapshot_token_market_features​​​​​​​​​​" at bounding box center [265, 404] width 300 height 19
type textarea "y42 build -s dashboard__base_snapshot_token_market_features"
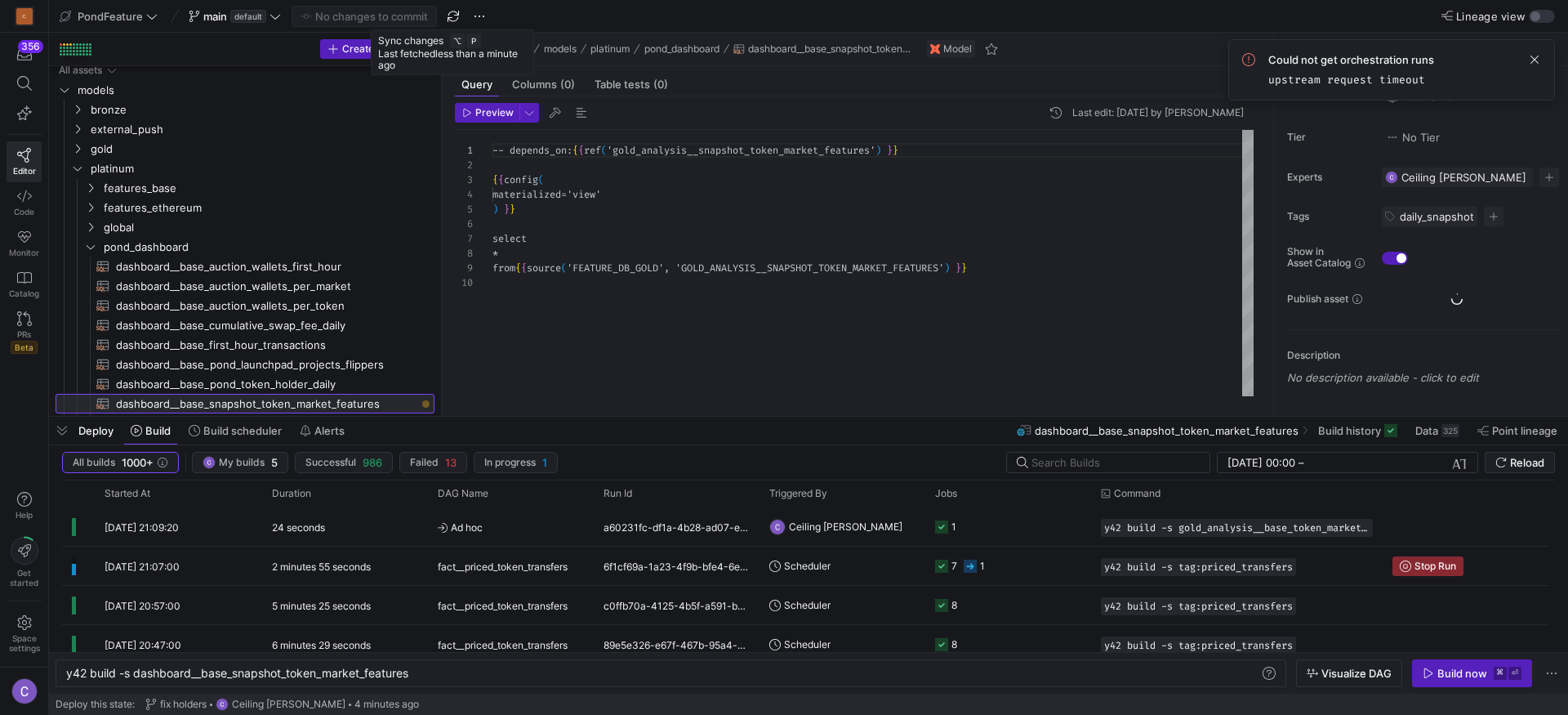
scroll to position [132, 0]
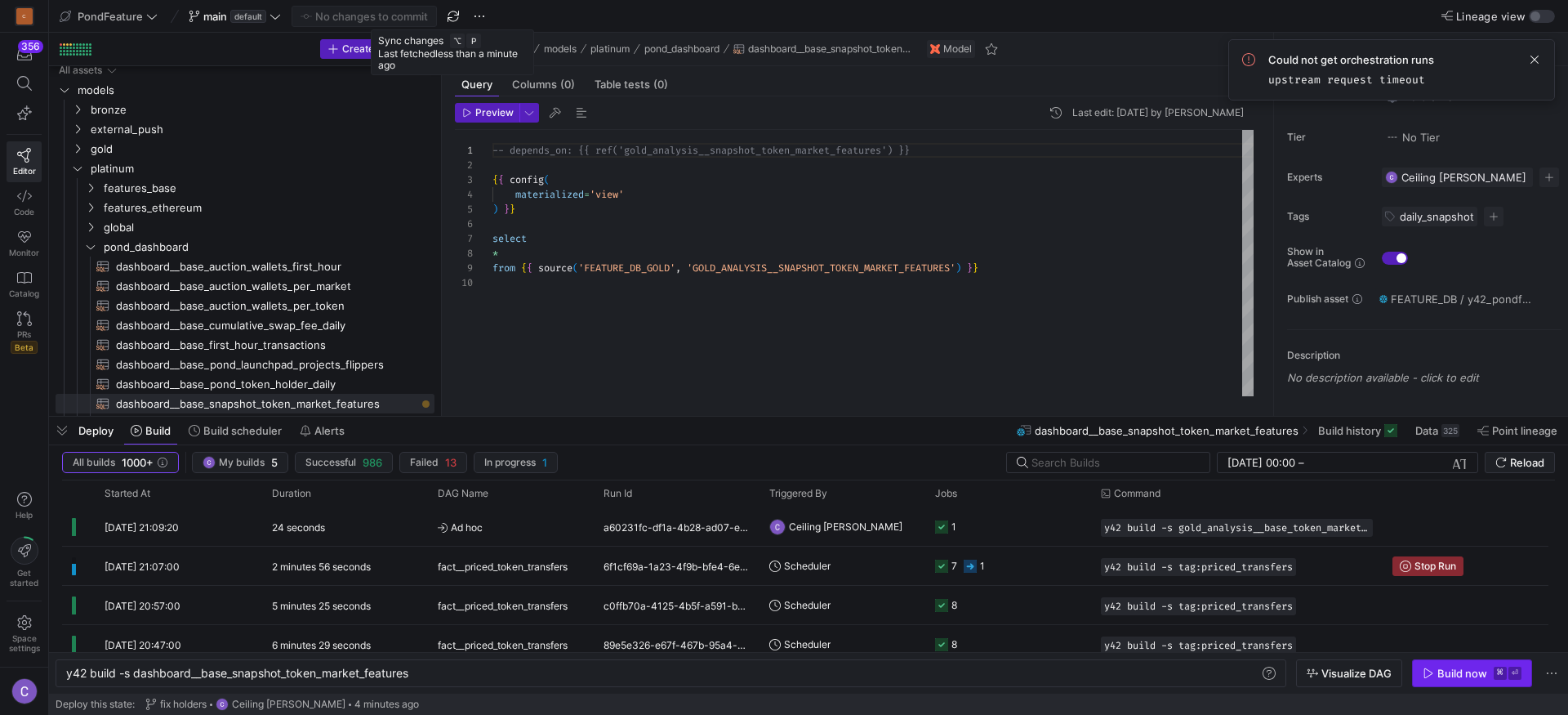
click at [1450, 684] on span "button" at bounding box center [1473, 673] width 118 height 26
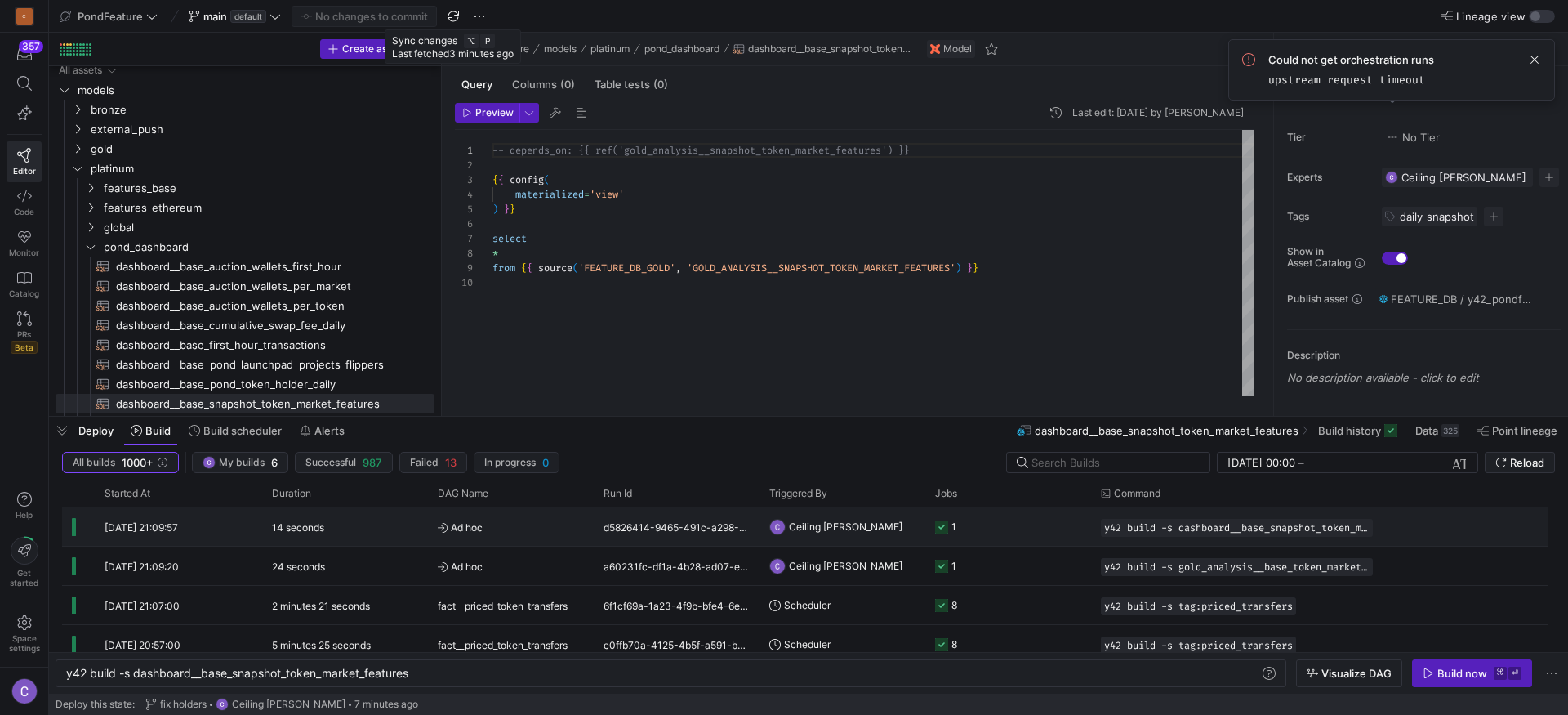
click at [893, 534] on y42-orchestration-triggered-by "Ceiling [PERSON_NAME]" at bounding box center [843, 526] width 146 height 37
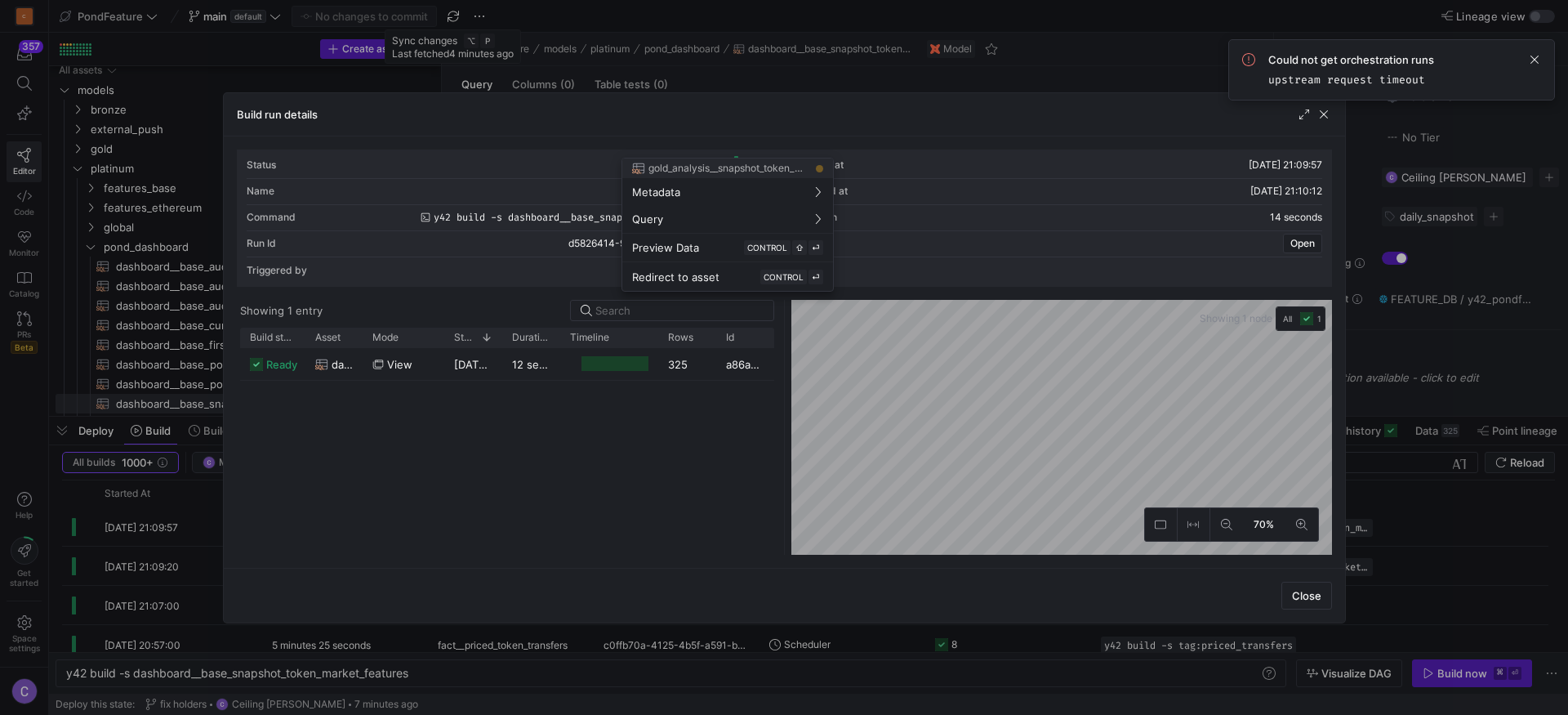
click at [1146, 43] on div at bounding box center [784, 357] width 1568 height 715
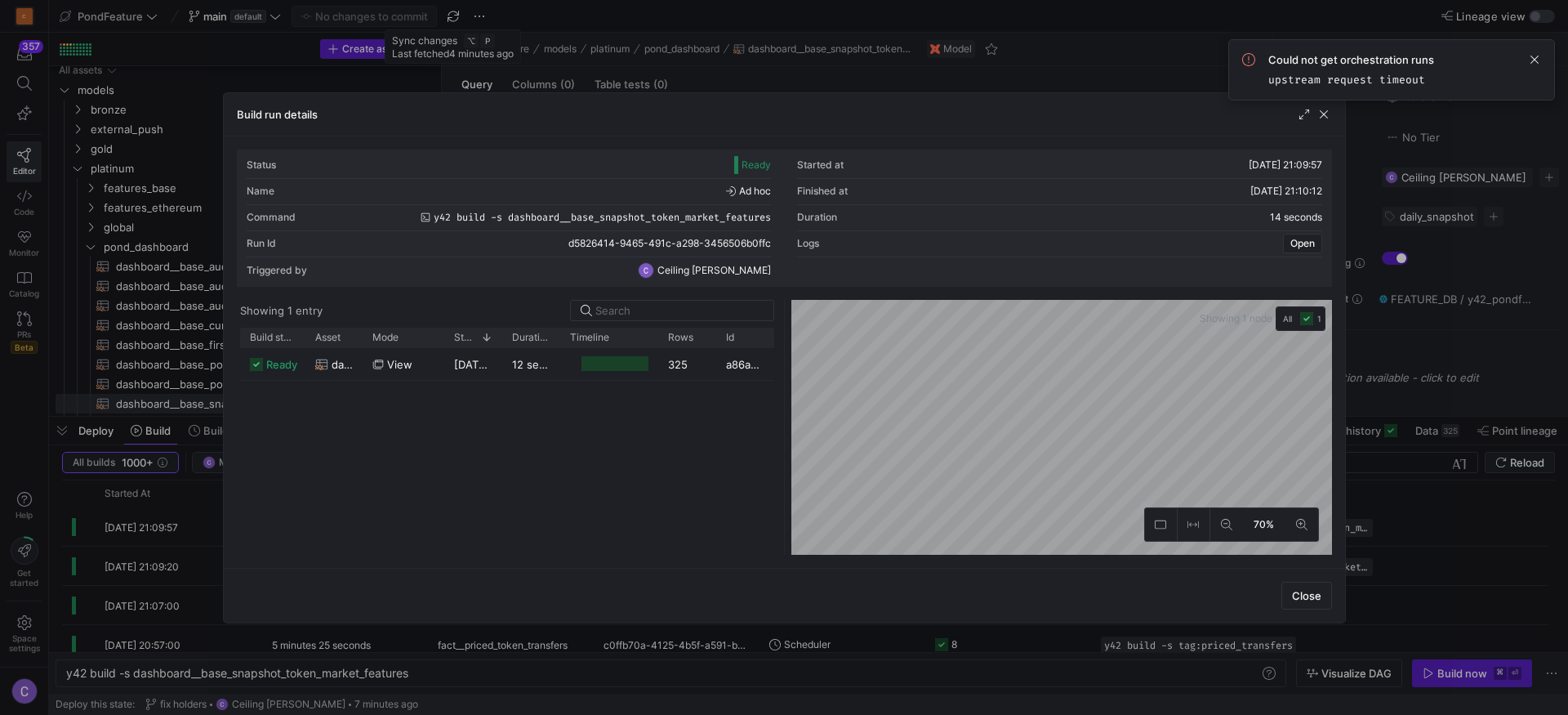
click at [1175, 70] on div at bounding box center [784, 357] width 1568 height 715
